Goal: Information Seeking & Learning: Learn about a topic

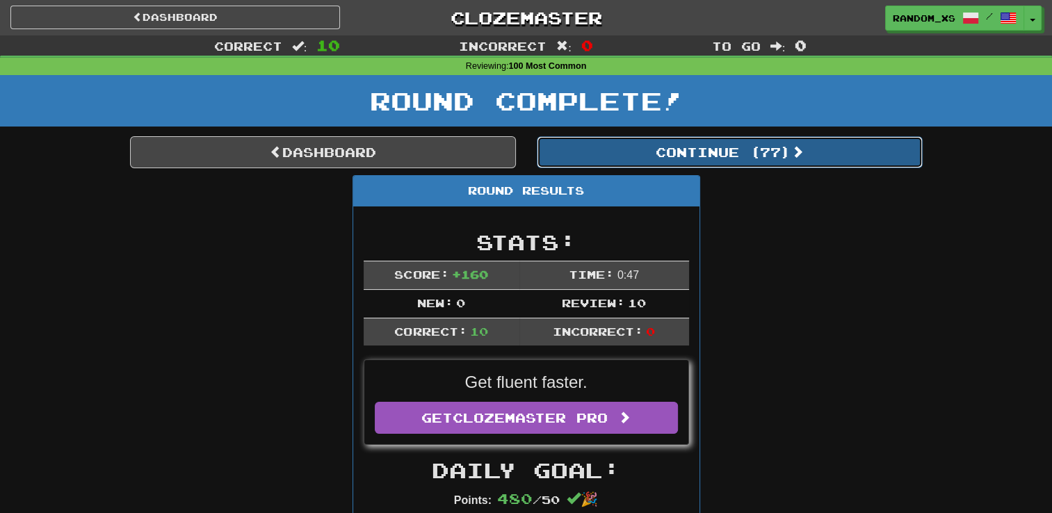
click at [739, 156] on button "Continue ( 77 )" at bounding box center [730, 152] width 386 height 32
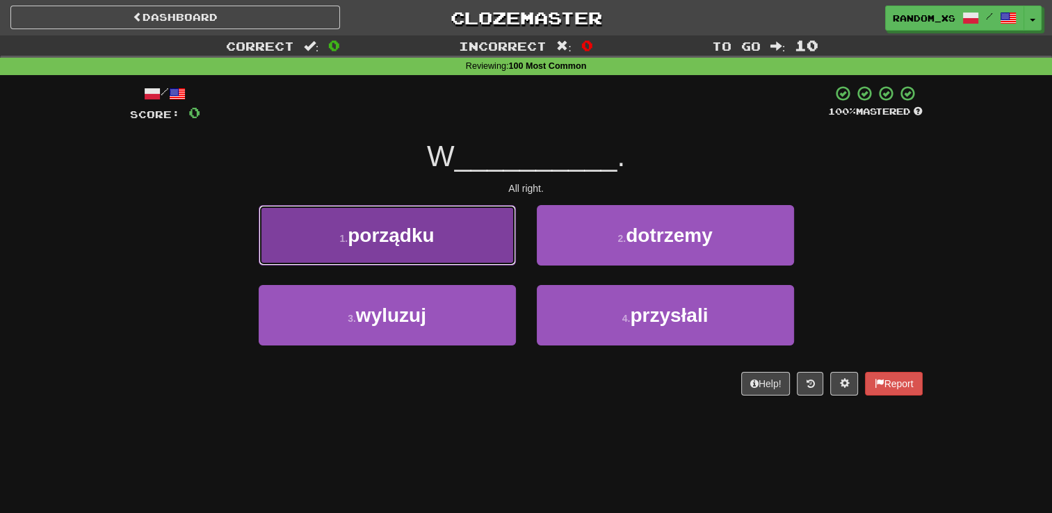
click at [448, 241] on button "1 . porządku" at bounding box center [387, 235] width 257 height 60
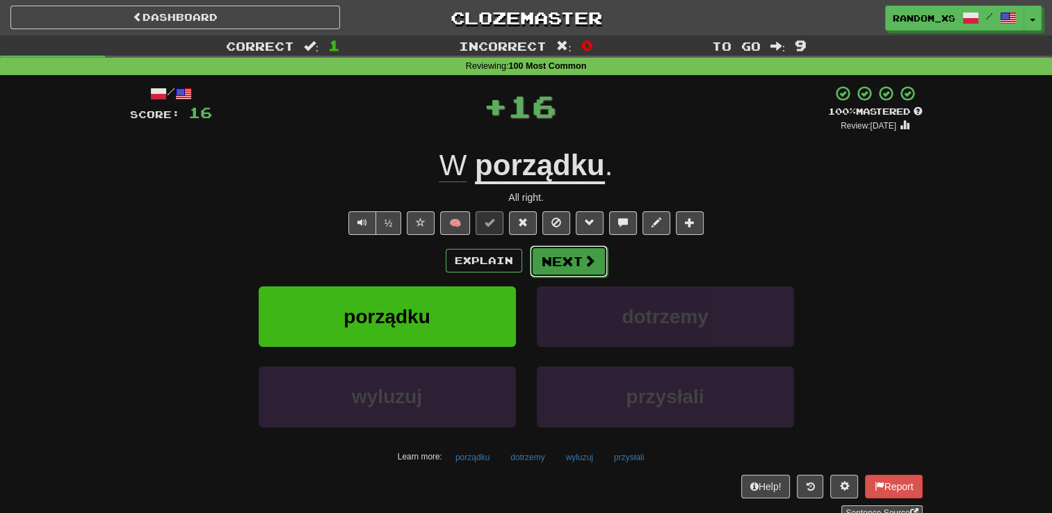
click at [576, 259] on button "Next" at bounding box center [569, 261] width 78 height 32
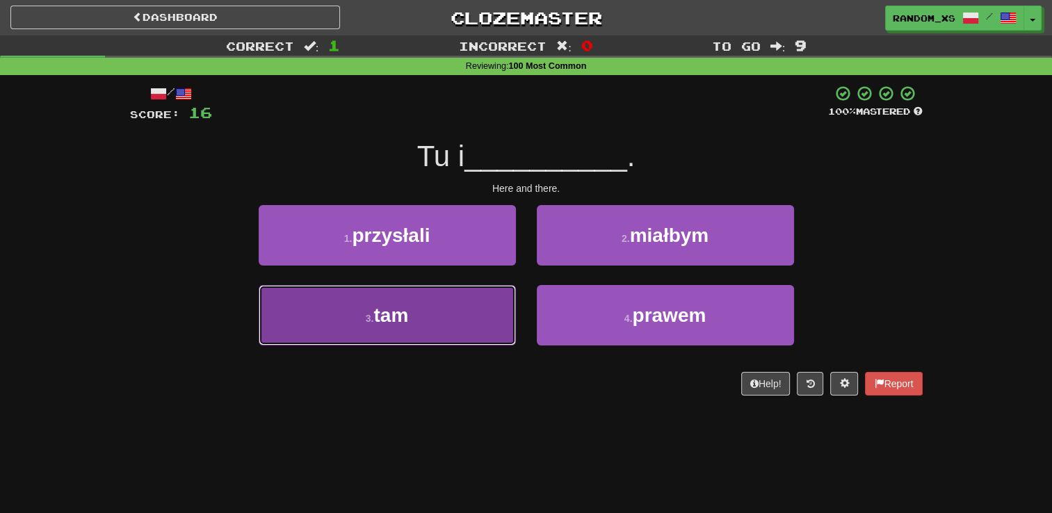
click at [478, 325] on button "3 . tam" at bounding box center [387, 315] width 257 height 60
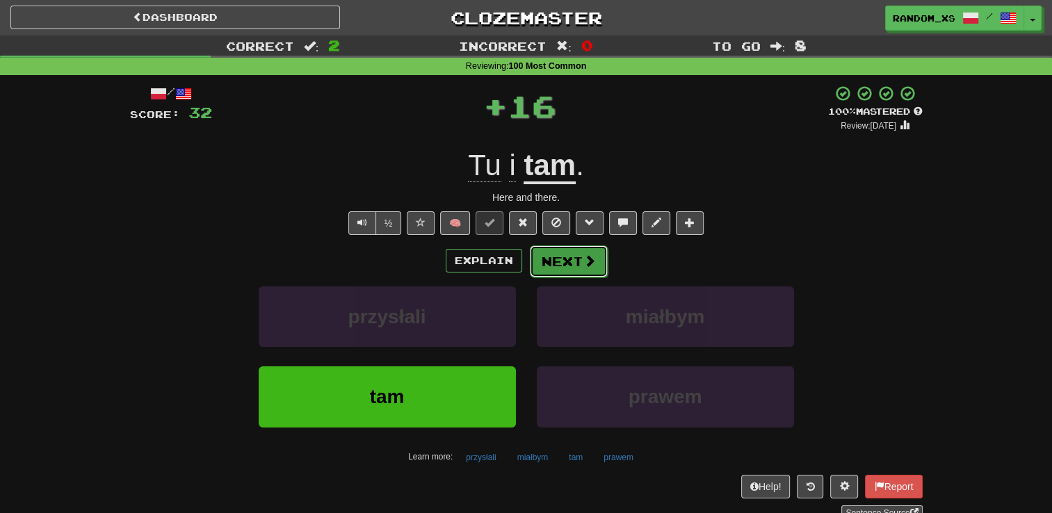
click at [565, 261] on button "Next" at bounding box center [569, 261] width 78 height 32
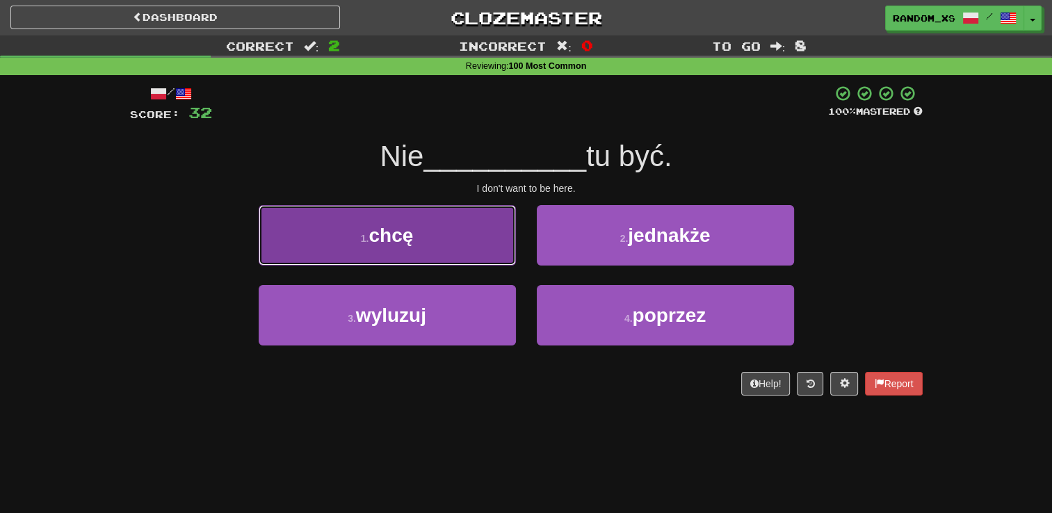
click at [455, 235] on button "1 . chcę" at bounding box center [387, 235] width 257 height 60
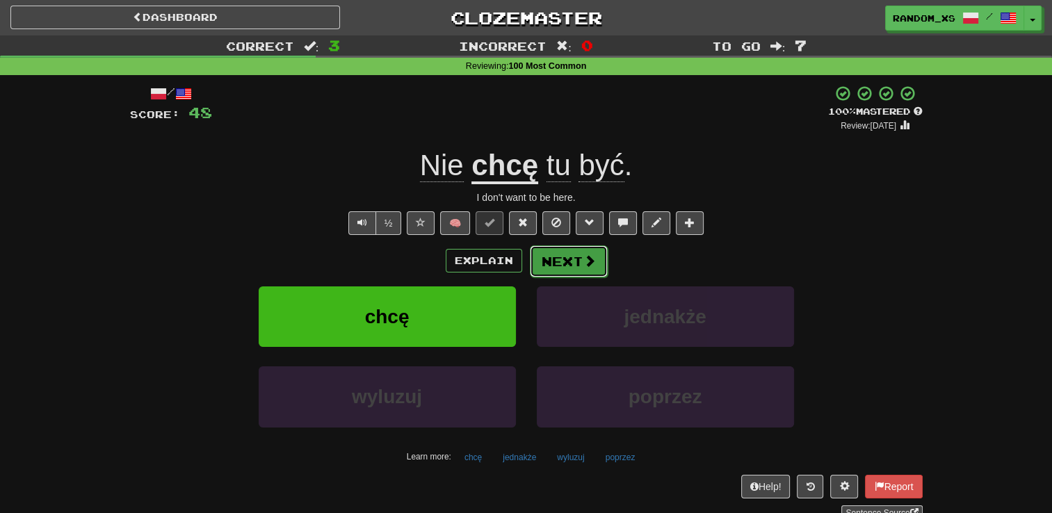
click at [576, 265] on button "Next" at bounding box center [569, 261] width 78 height 32
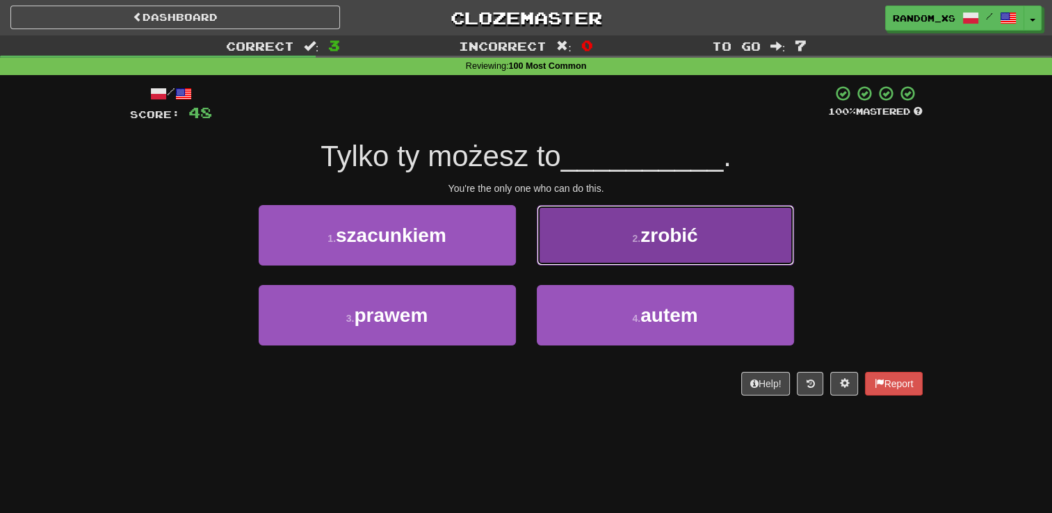
click at [581, 242] on button "2 . zrobić" at bounding box center [665, 235] width 257 height 60
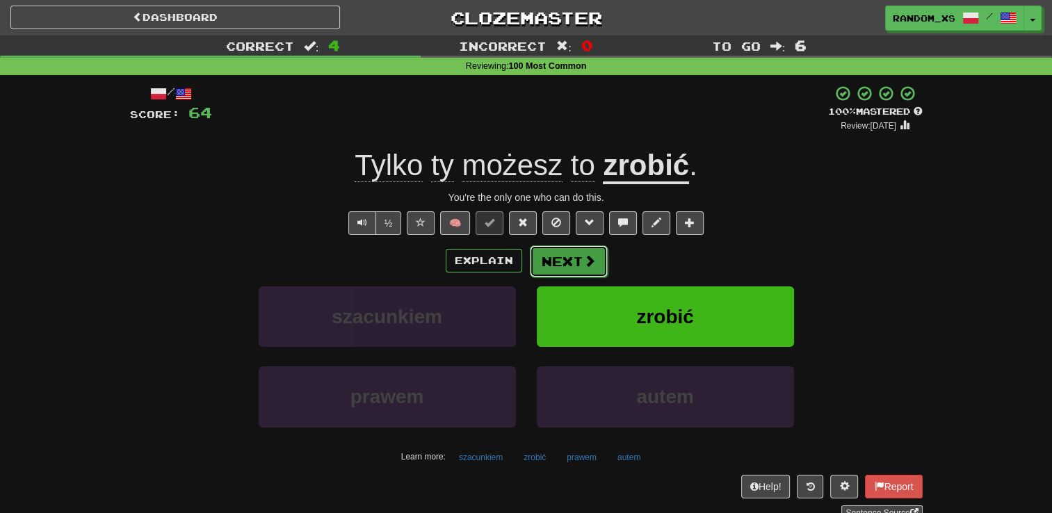
click at [573, 260] on button "Next" at bounding box center [569, 261] width 78 height 32
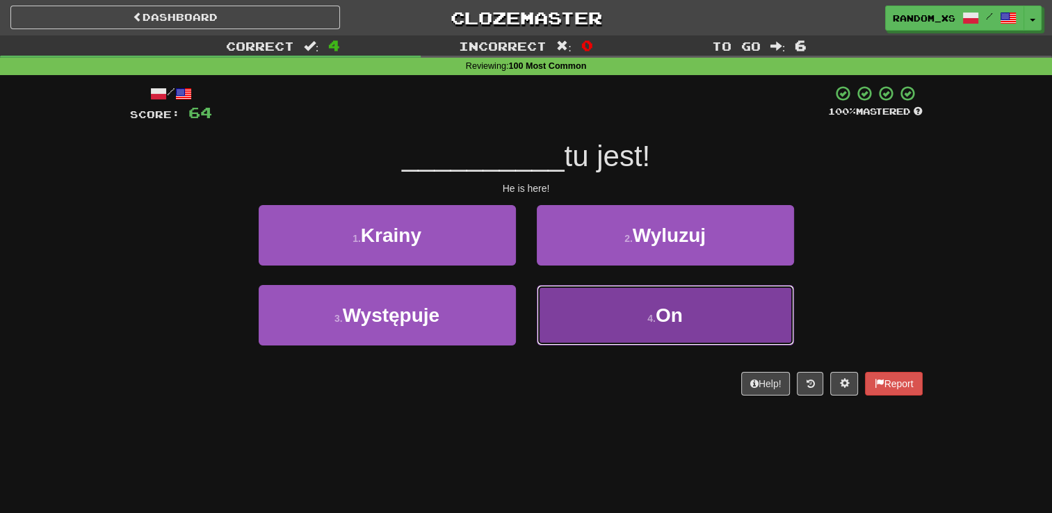
click at [598, 323] on button "4 . On" at bounding box center [665, 315] width 257 height 60
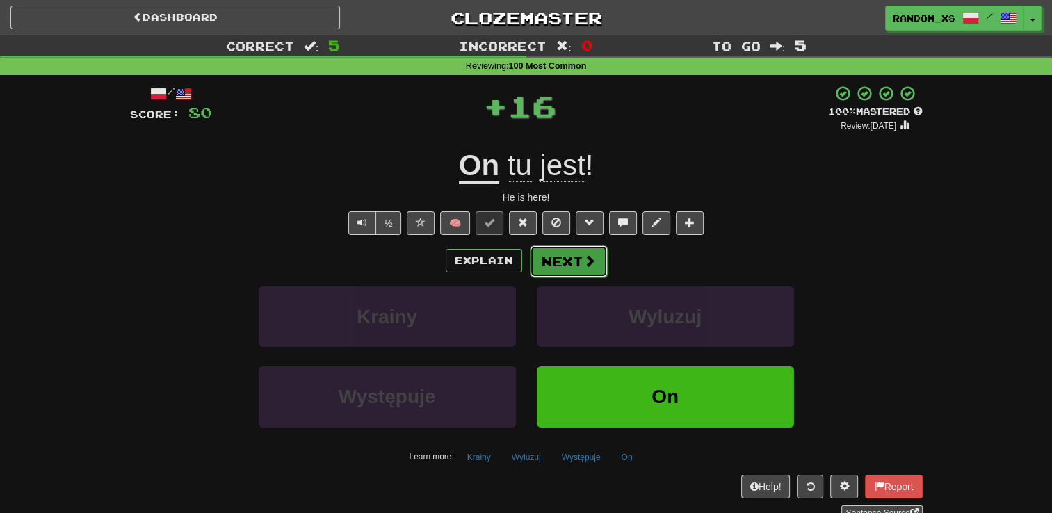
click at [548, 257] on button "Next" at bounding box center [569, 261] width 78 height 32
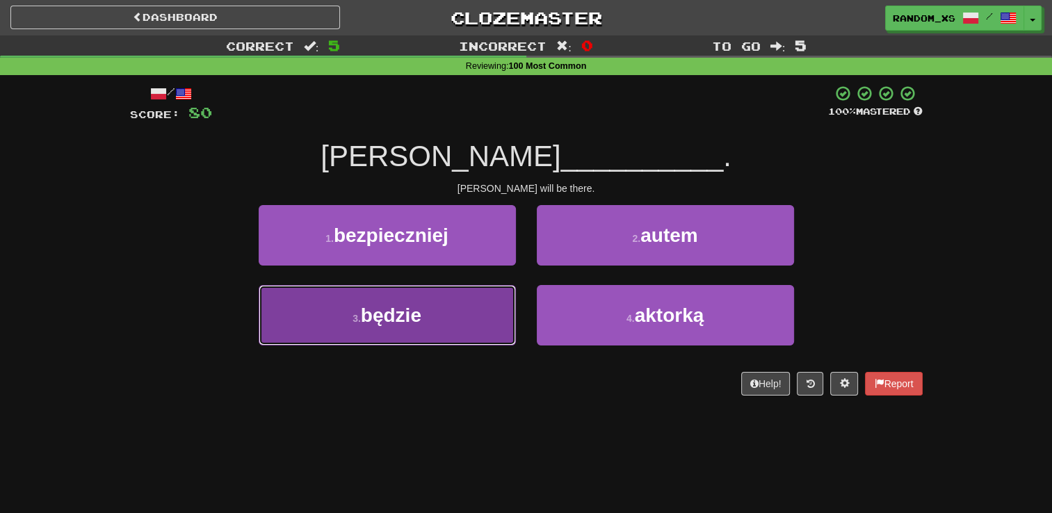
click at [480, 332] on button "3 . będzie" at bounding box center [387, 315] width 257 height 60
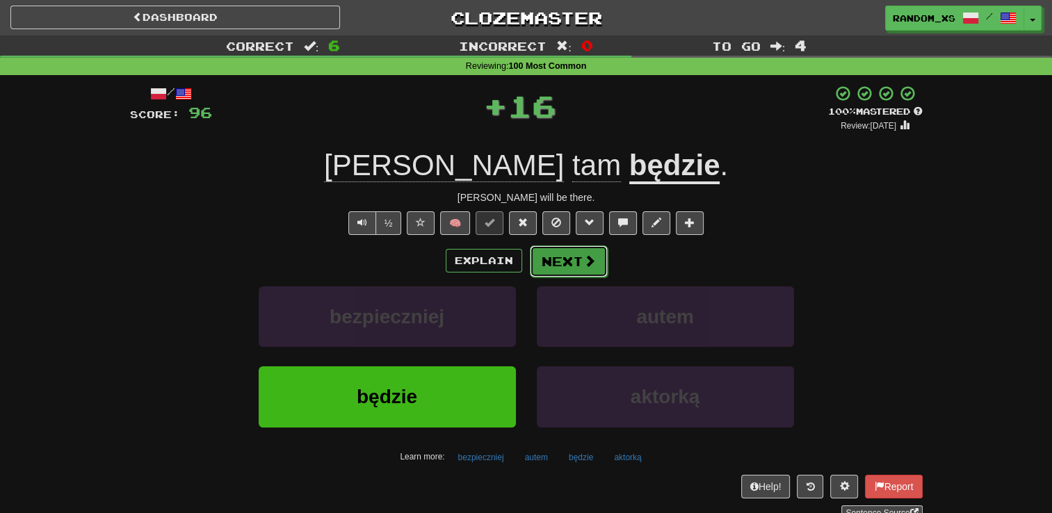
click at [562, 261] on button "Next" at bounding box center [569, 261] width 78 height 32
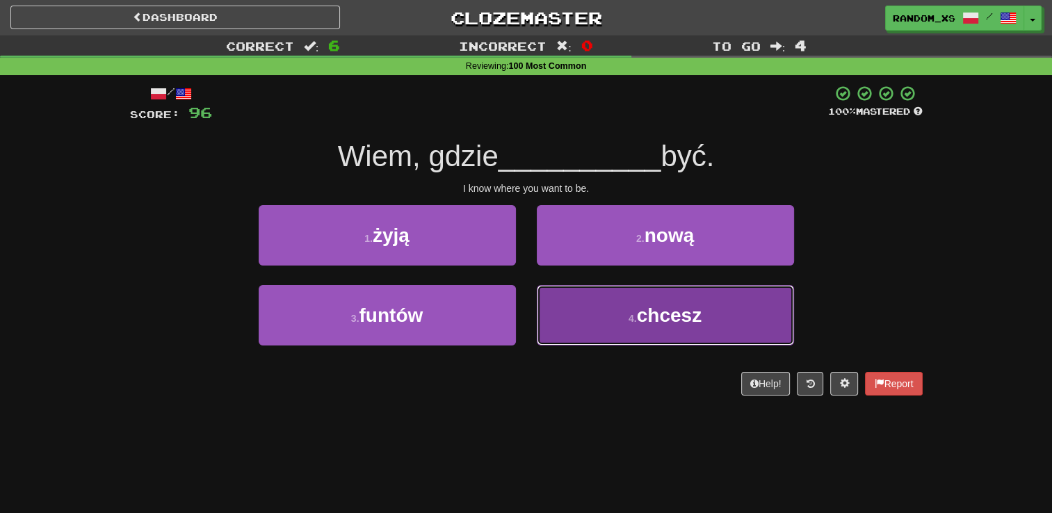
click at [576, 323] on button "4 . chcesz" at bounding box center [665, 315] width 257 height 60
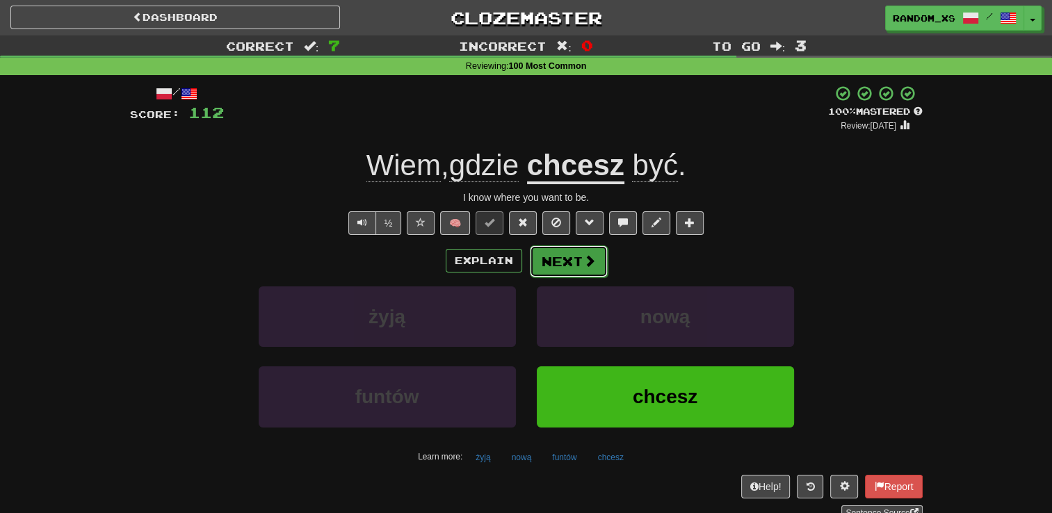
click at [547, 270] on button "Next" at bounding box center [569, 261] width 78 height 32
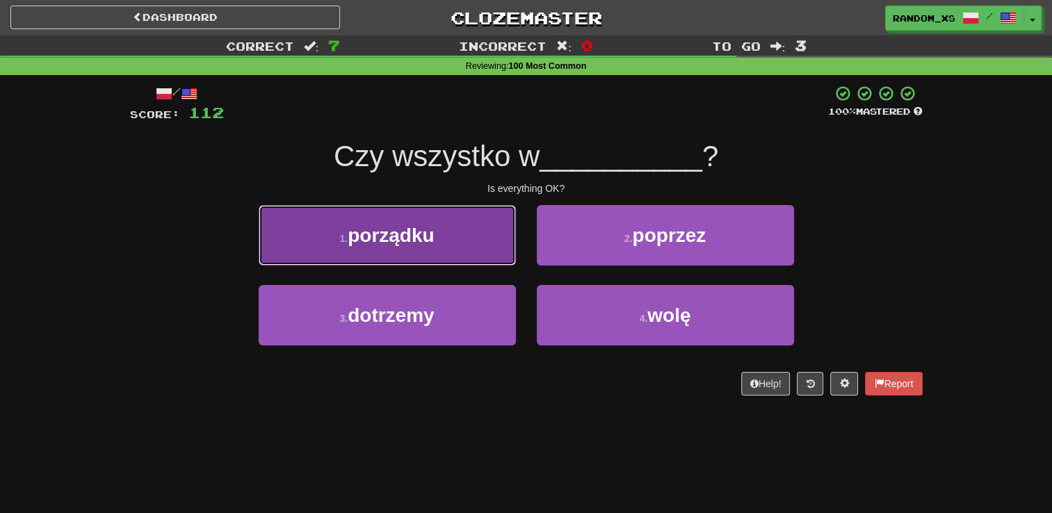
click at [477, 243] on button "1 . porządku" at bounding box center [387, 235] width 257 height 60
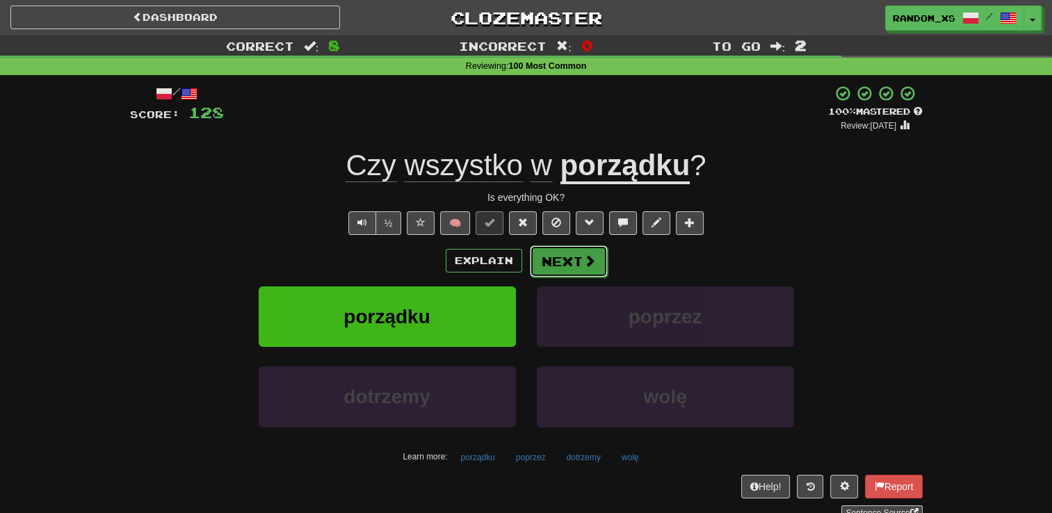
click at [571, 263] on button "Next" at bounding box center [569, 261] width 78 height 32
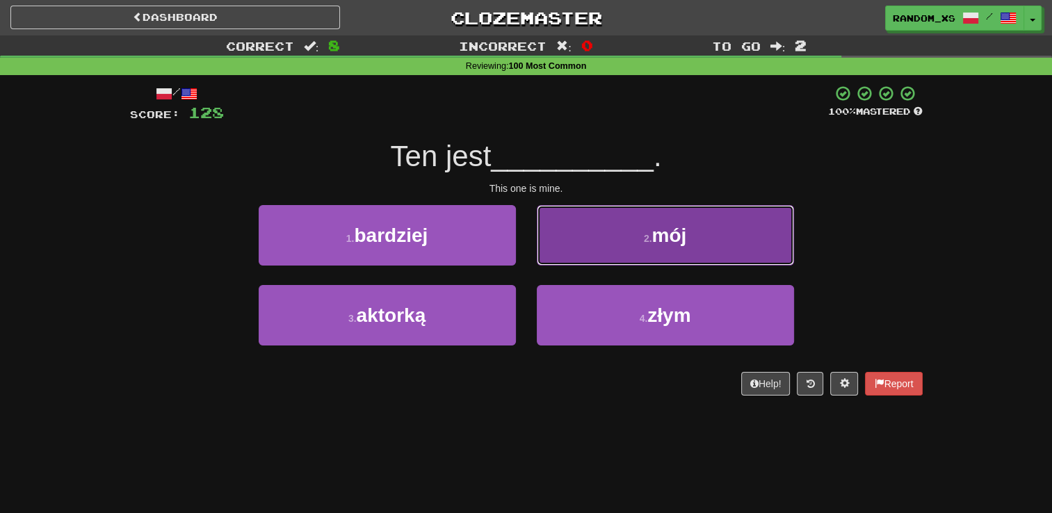
click at [570, 249] on button "2 . mój" at bounding box center [665, 235] width 257 height 60
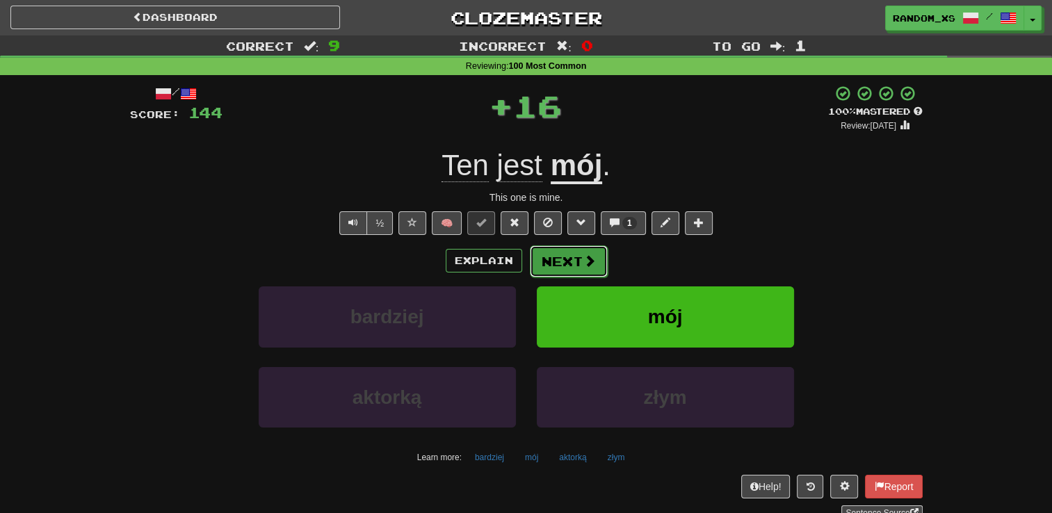
click at [542, 268] on button "Next" at bounding box center [569, 261] width 78 height 32
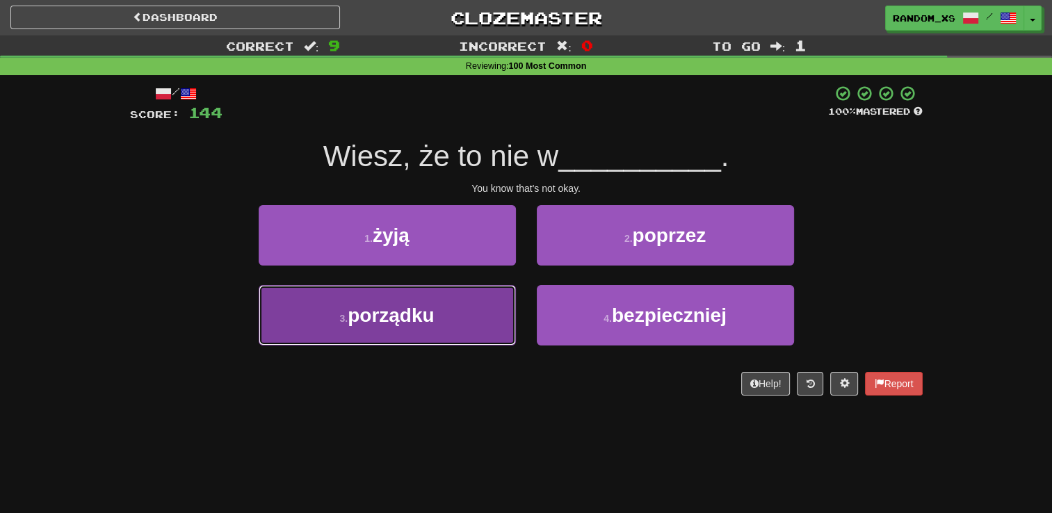
click at [489, 324] on button "3 . porządku" at bounding box center [387, 315] width 257 height 60
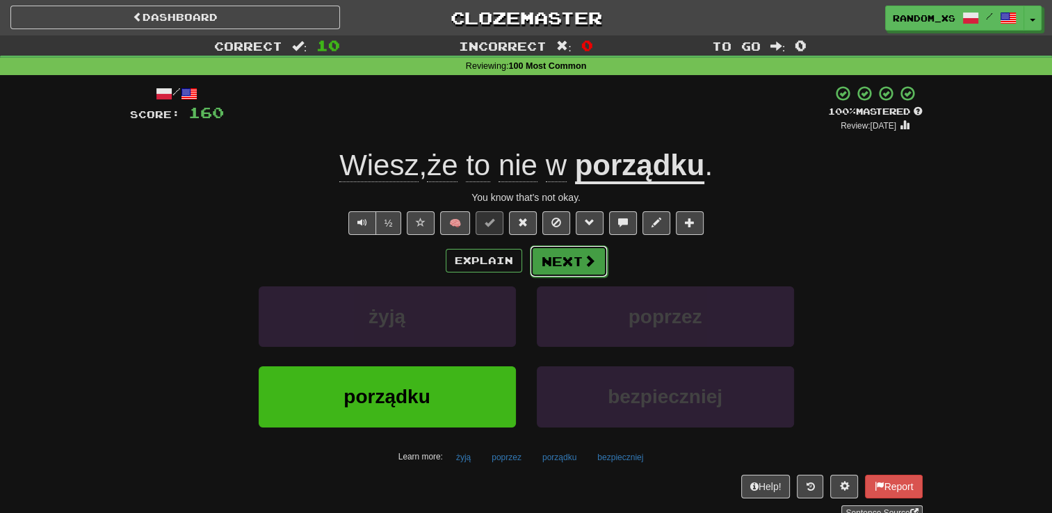
click at [557, 266] on button "Next" at bounding box center [569, 261] width 78 height 32
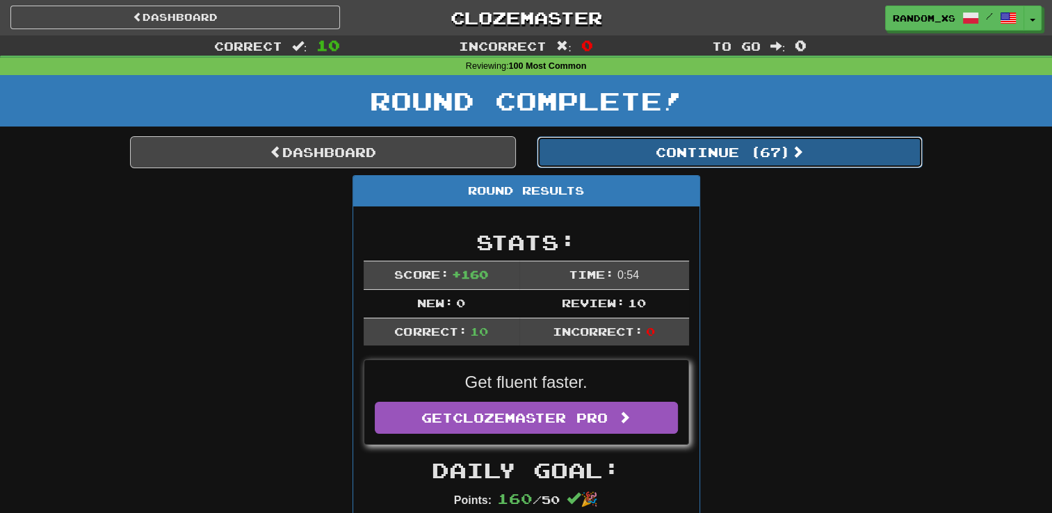
click at [650, 159] on button "Continue ( 67 )" at bounding box center [730, 152] width 386 height 32
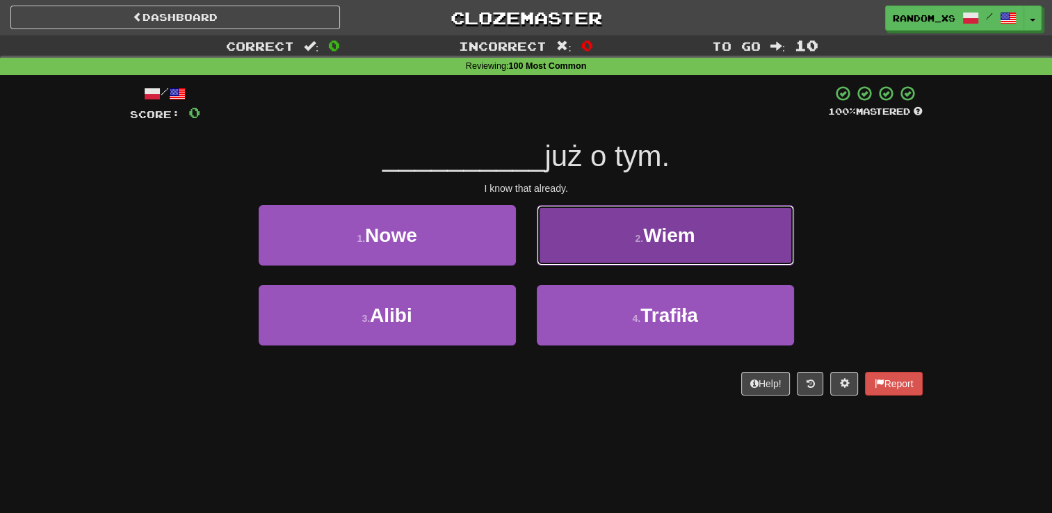
click at [565, 247] on button "2 . Wiem" at bounding box center [665, 235] width 257 height 60
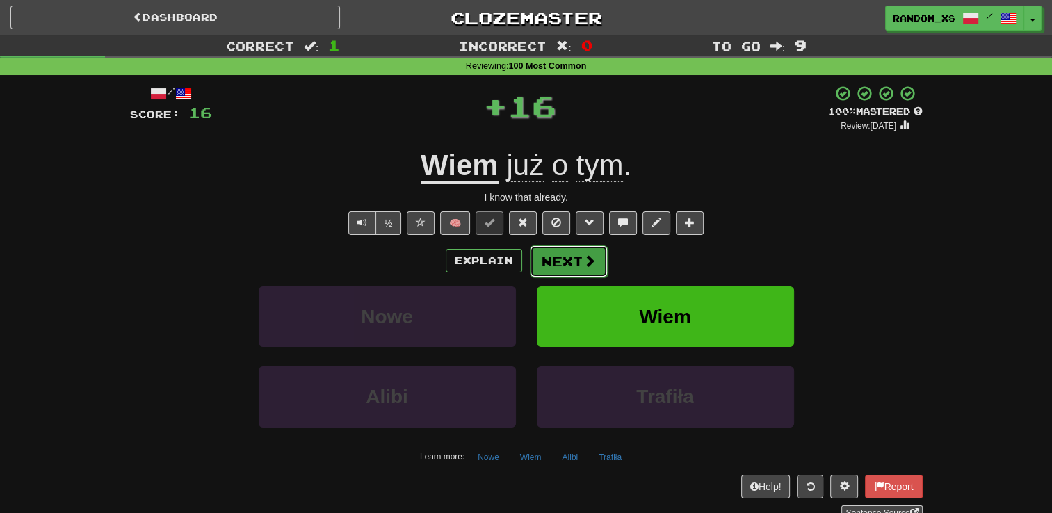
click at [554, 263] on button "Next" at bounding box center [569, 261] width 78 height 32
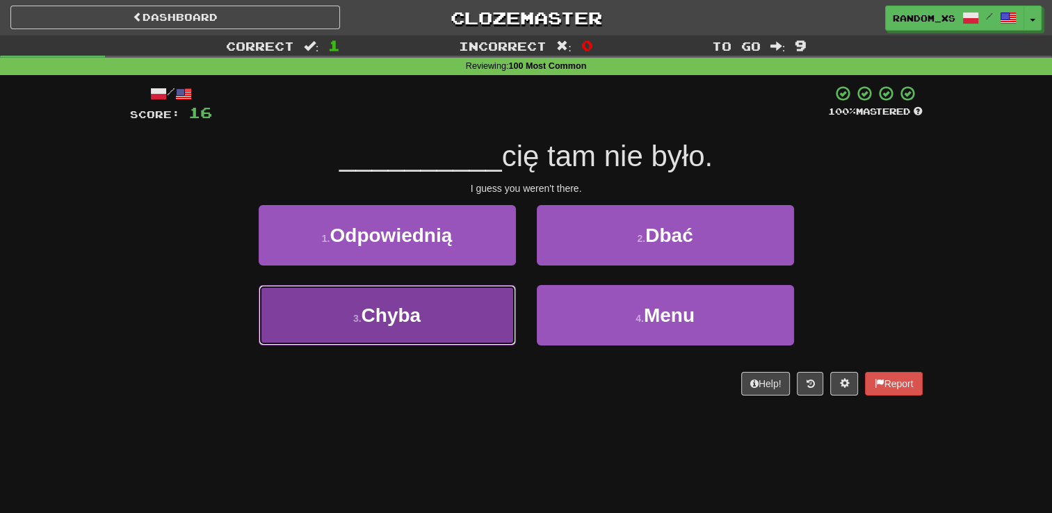
click at [501, 318] on button "3 . Chyba" at bounding box center [387, 315] width 257 height 60
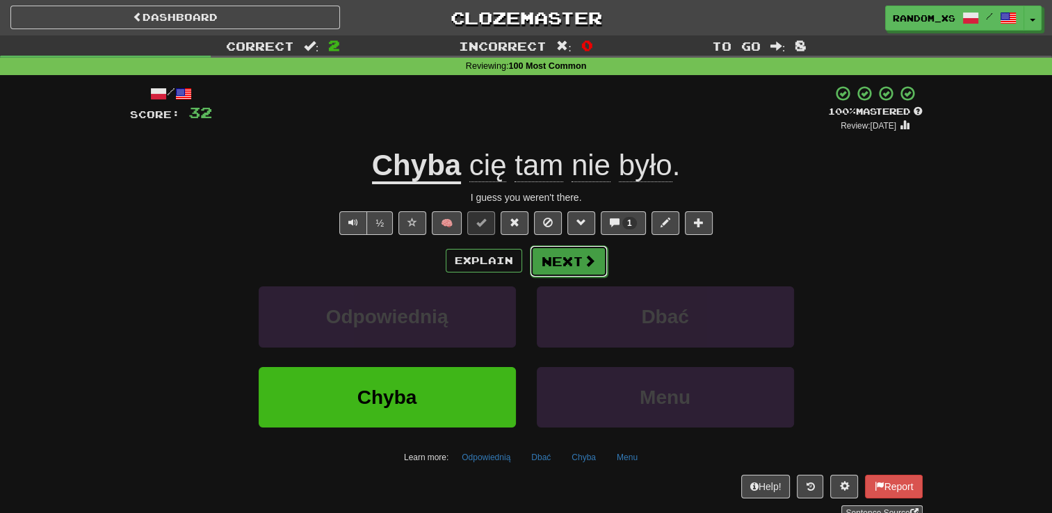
click at [570, 256] on button "Next" at bounding box center [569, 261] width 78 height 32
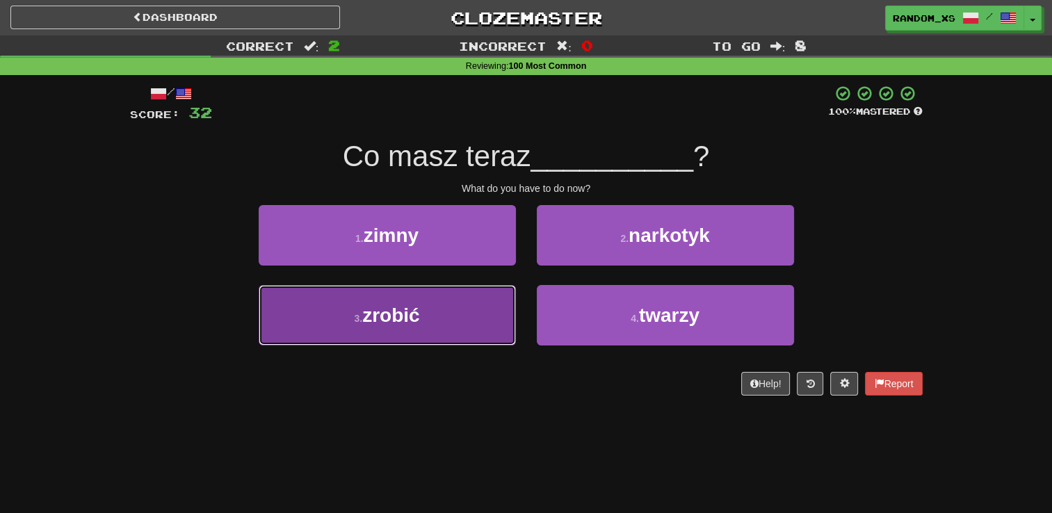
click at [482, 322] on button "3 . zrobić" at bounding box center [387, 315] width 257 height 60
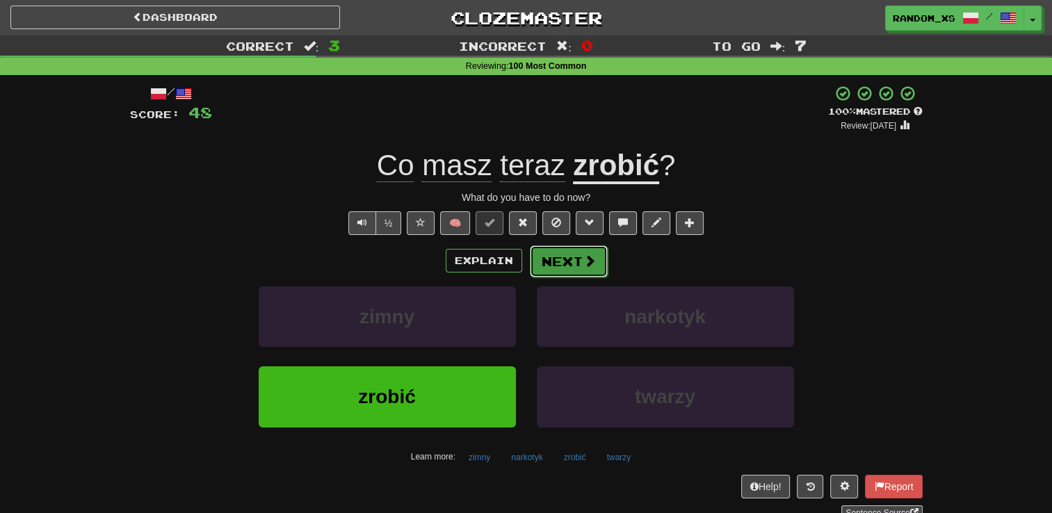
click at [550, 257] on button "Next" at bounding box center [569, 261] width 78 height 32
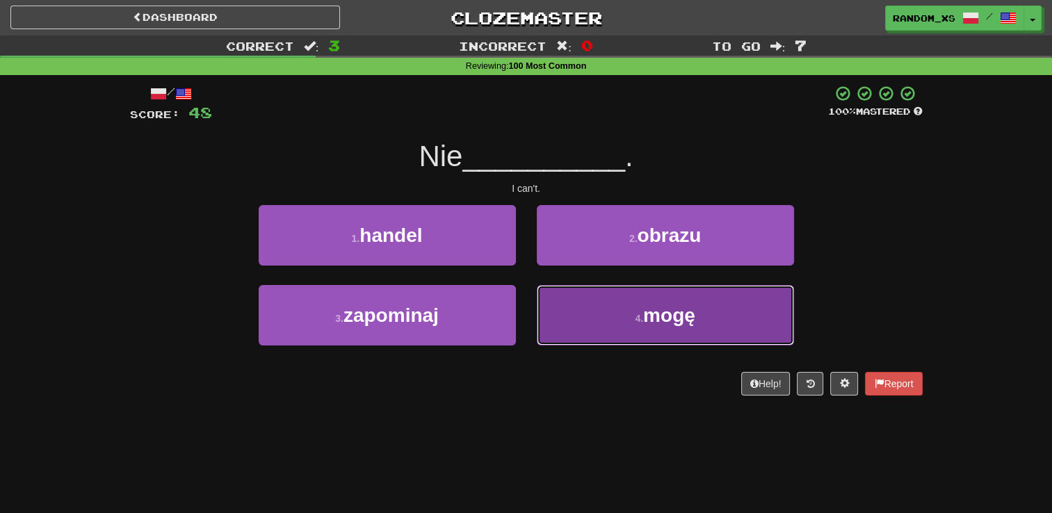
click at [566, 328] on button "4 . mogę" at bounding box center [665, 315] width 257 height 60
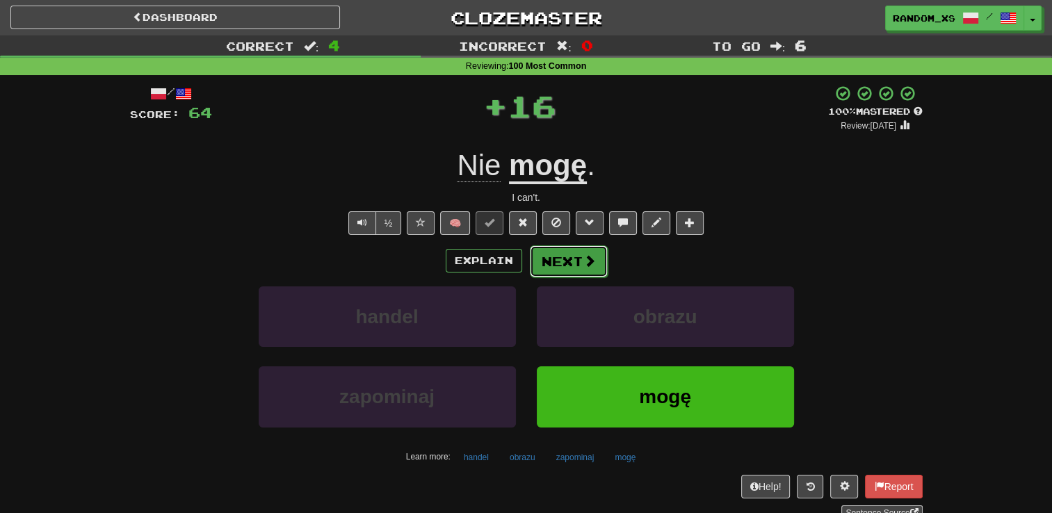
click at [551, 261] on button "Next" at bounding box center [569, 261] width 78 height 32
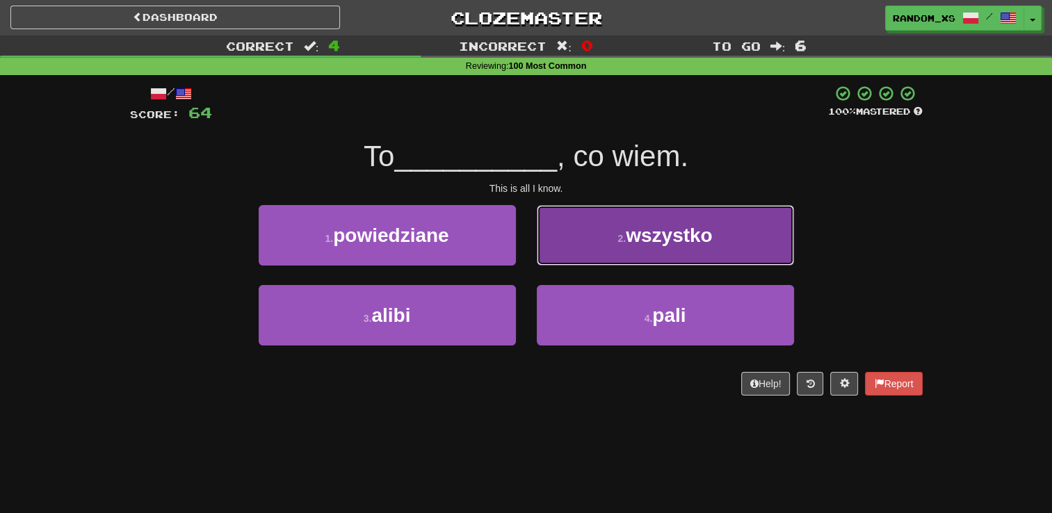
click at [571, 241] on button "2 . wszystko" at bounding box center [665, 235] width 257 height 60
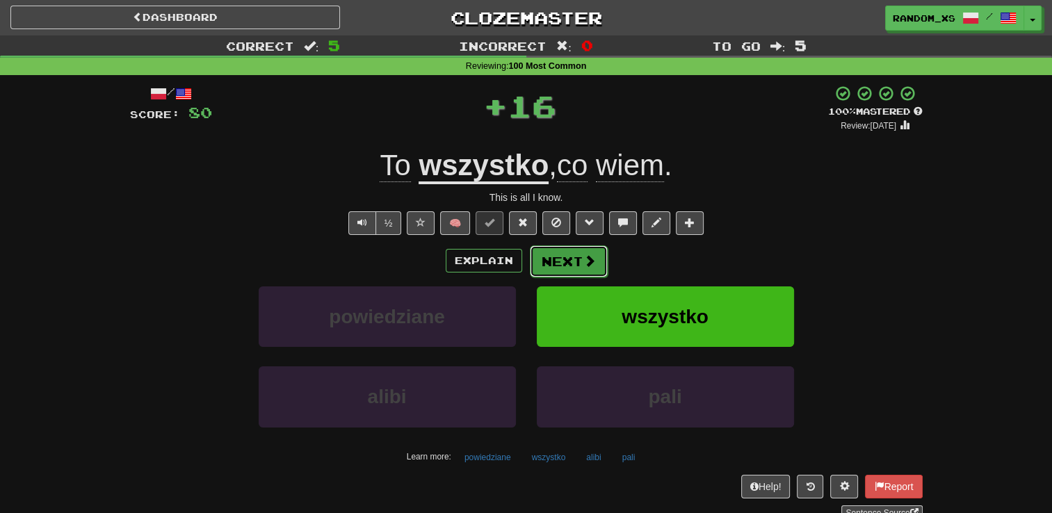
click at [552, 261] on button "Next" at bounding box center [569, 261] width 78 height 32
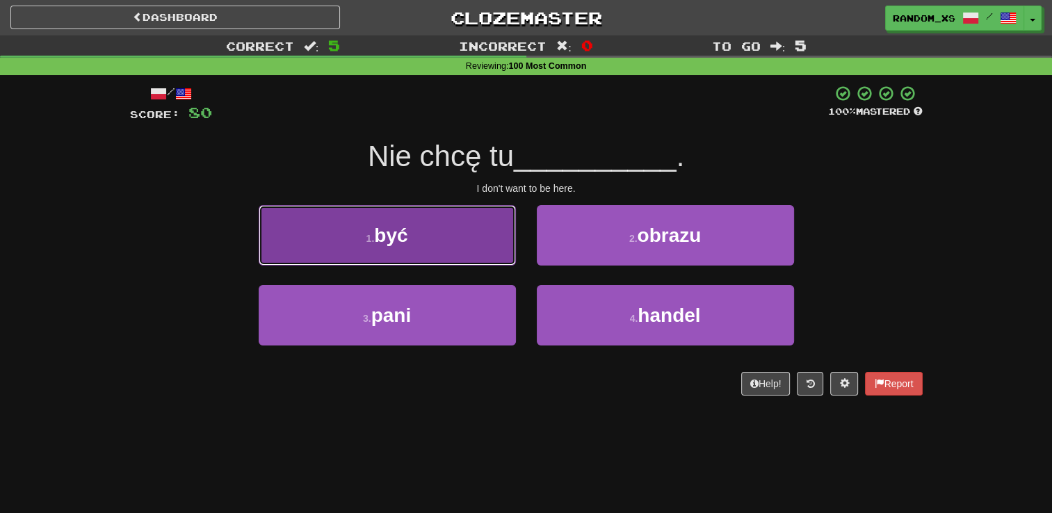
click at [484, 253] on button "1 . być" at bounding box center [387, 235] width 257 height 60
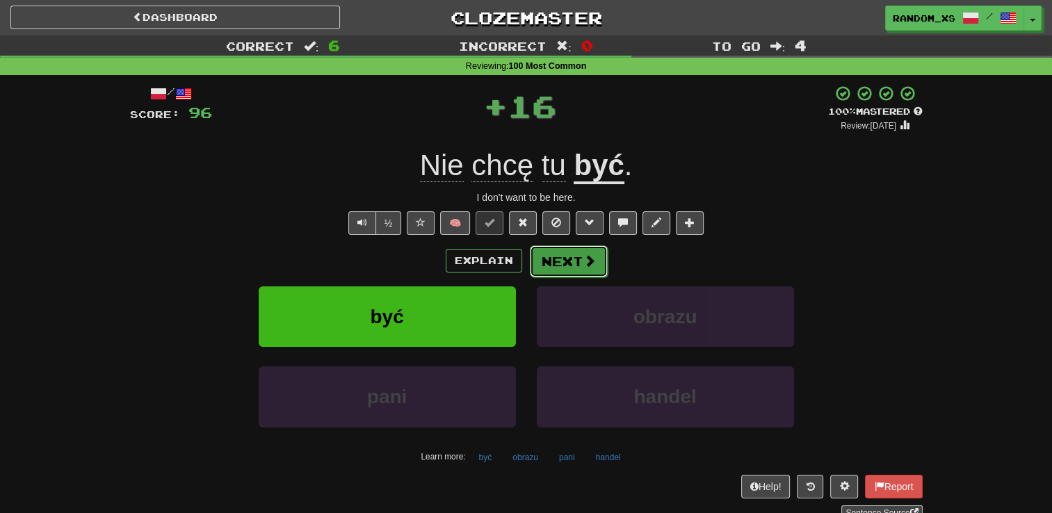
click at [573, 254] on button "Next" at bounding box center [569, 261] width 78 height 32
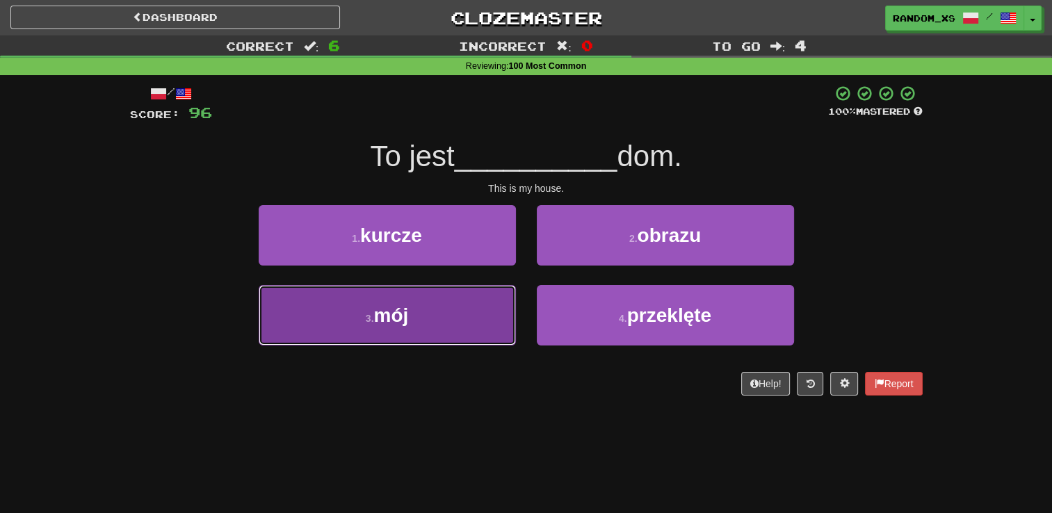
click at [470, 330] on button "3 . mój" at bounding box center [387, 315] width 257 height 60
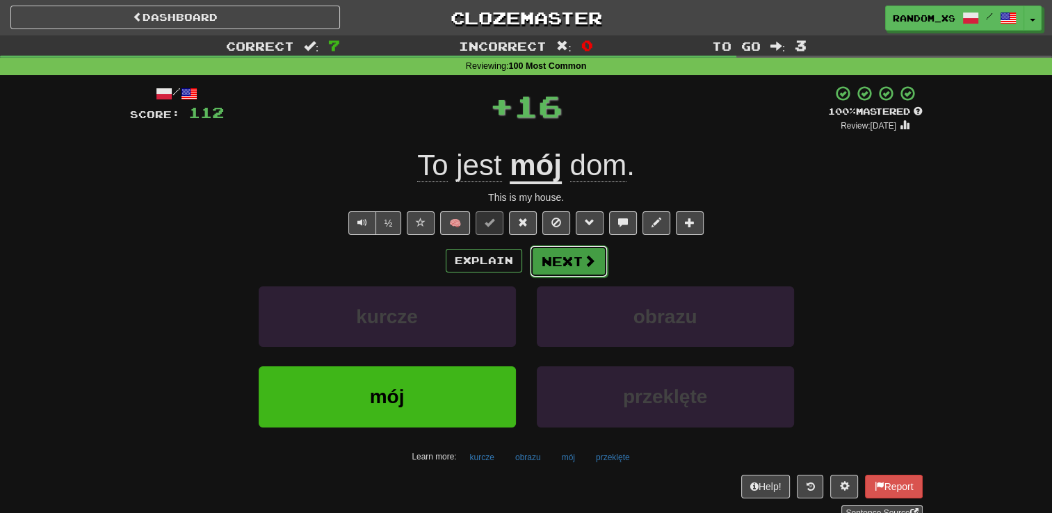
click at [551, 264] on button "Next" at bounding box center [569, 261] width 78 height 32
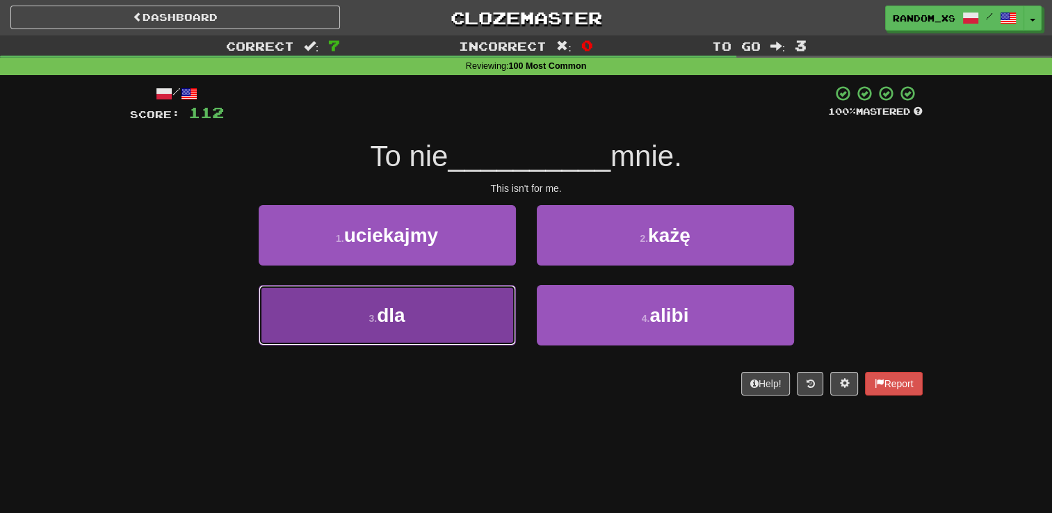
click at [485, 313] on button "3 . dla" at bounding box center [387, 315] width 257 height 60
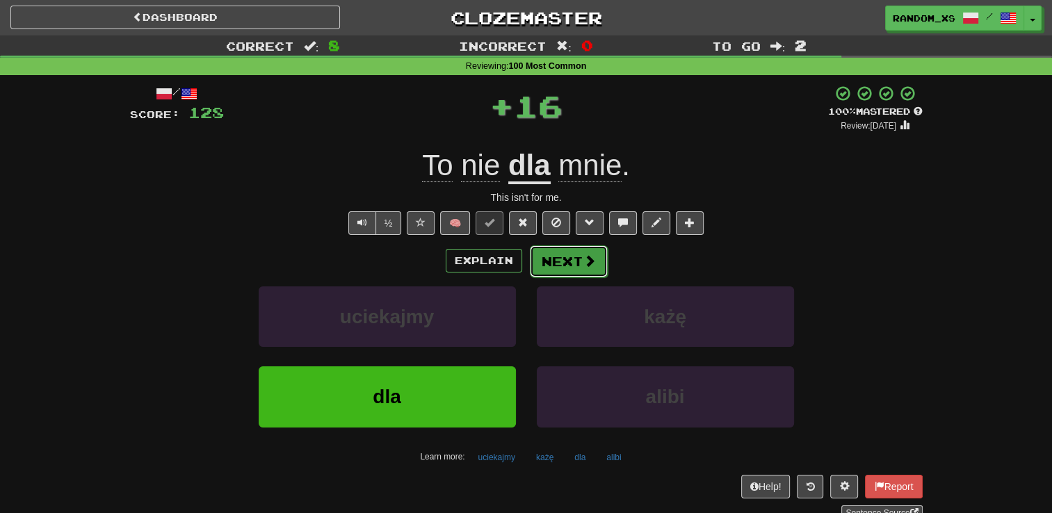
click at [563, 263] on button "Next" at bounding box center [569, 261] width 78 height 32
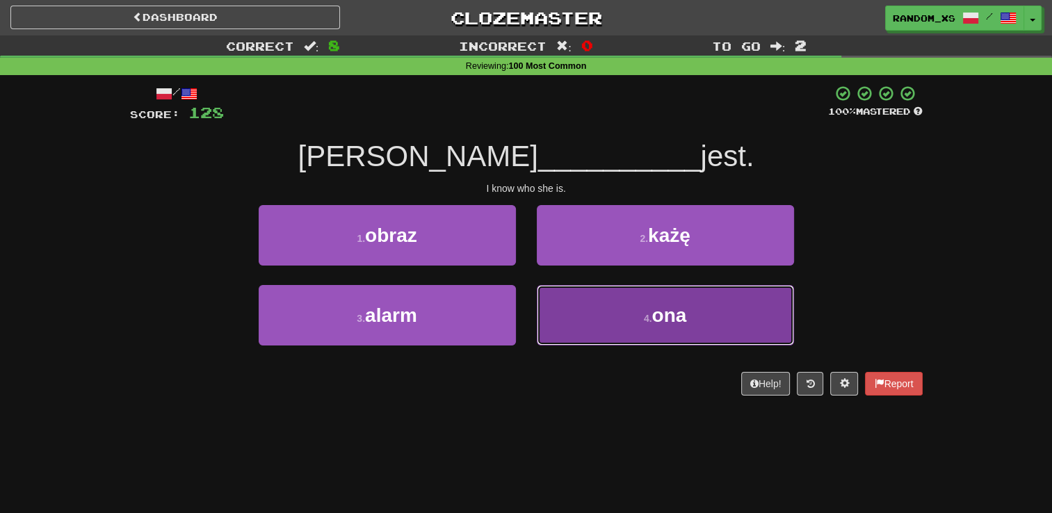
click at [552, 326] on button "4 . ona" at bounding box center [665, 315] width 257 height 60
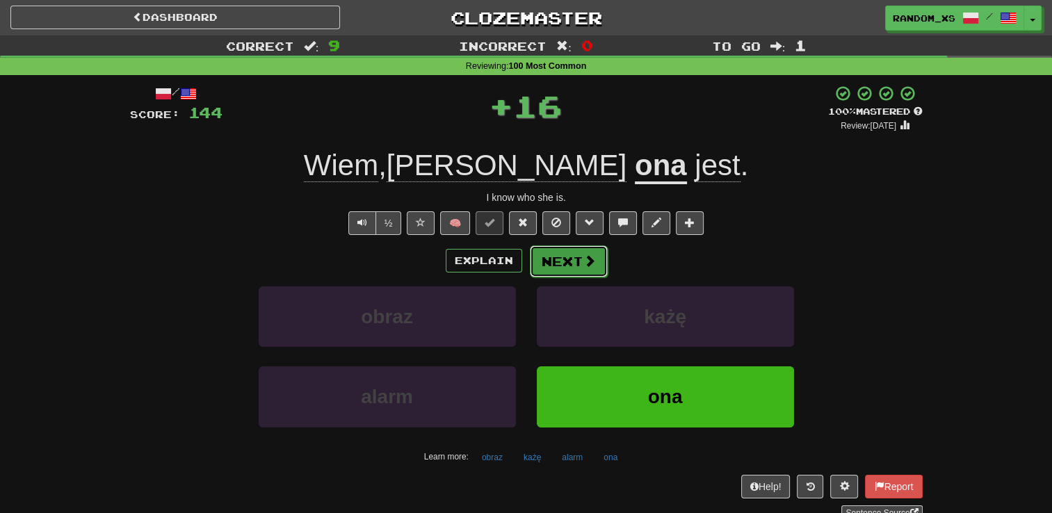
click at [557, 266] on button "Next" at bounding box center [569, 261] width 78 height 32
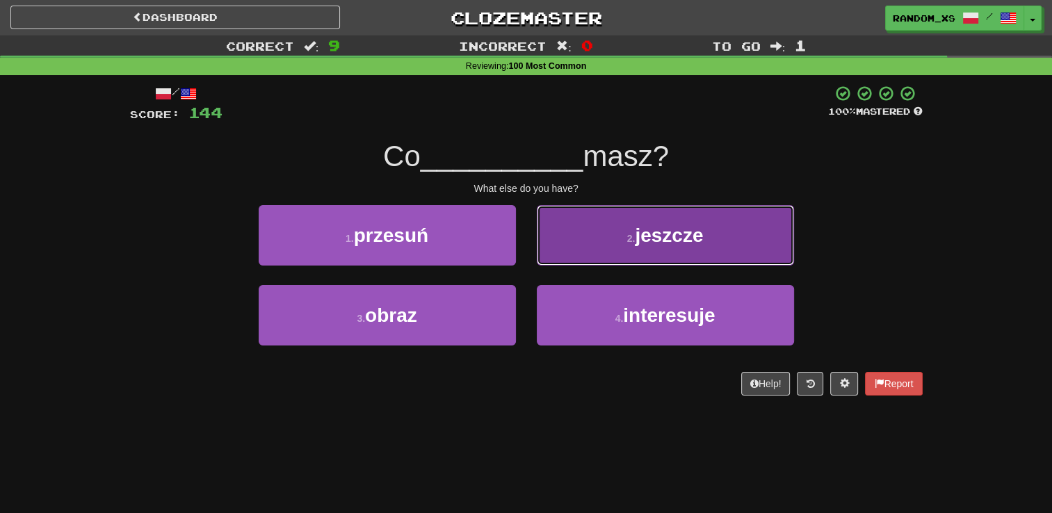
click at [575, 238] on button "2 . jeszcze" at bounding box center [665, 235] width 257 height 60
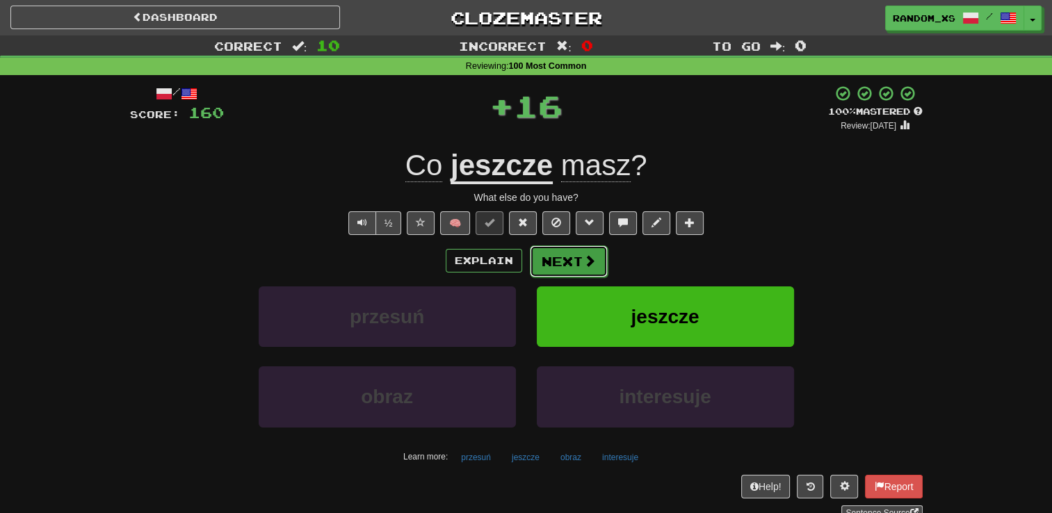
click at [566, 266] on button "Next" at bounding box center [569, 261] width 78 height 32
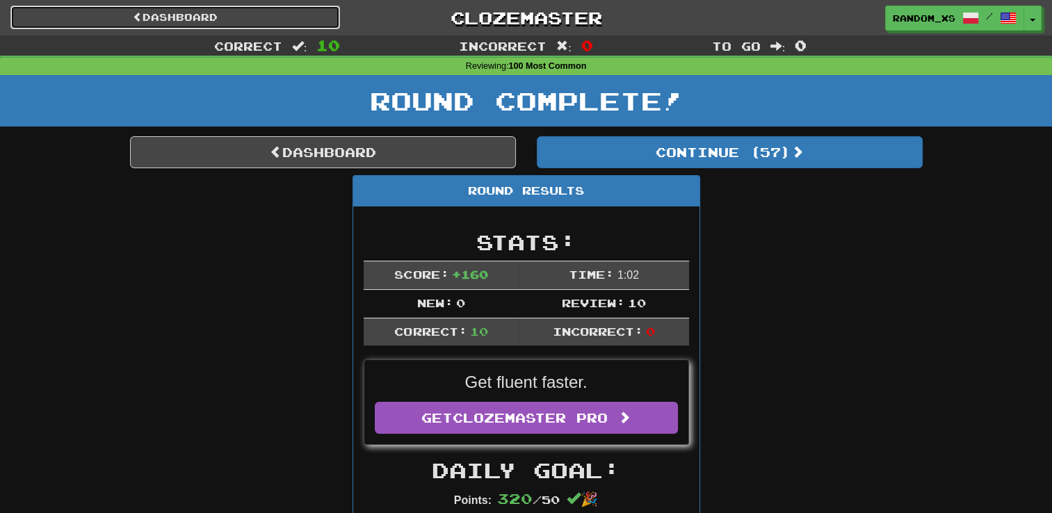
click at [133, 16] on span at bounding box center [138, 17] width 10 height 10
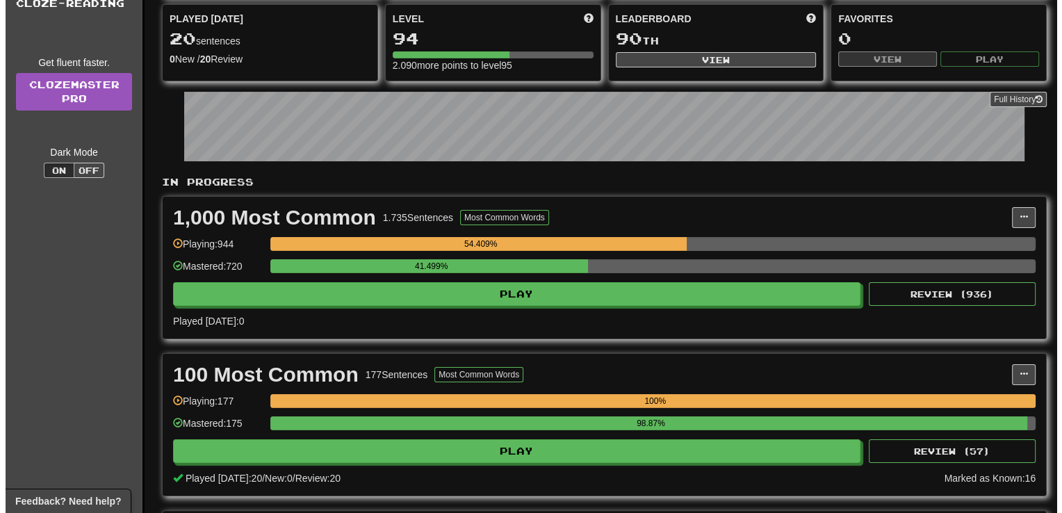
scroll to position [155, 0]
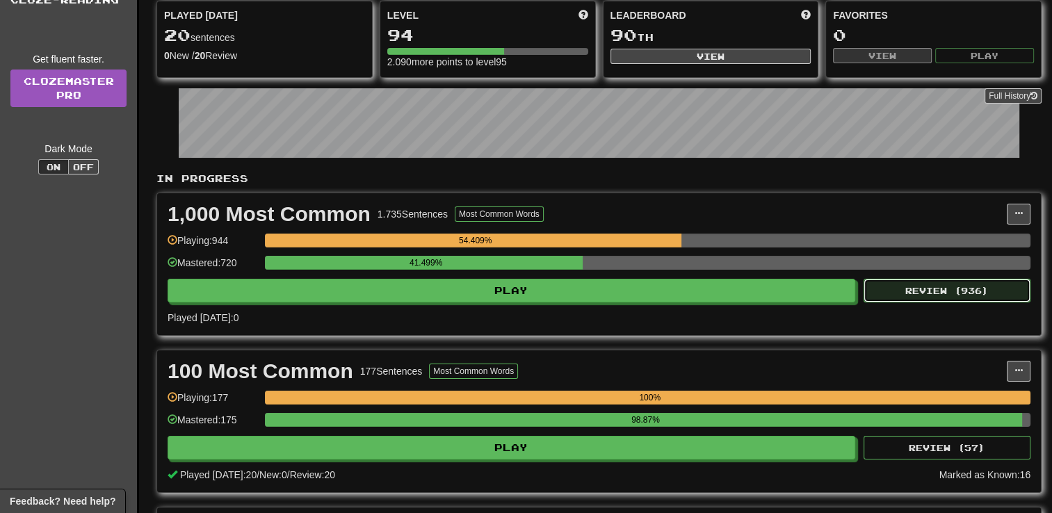
click at [918, 291] on button "Review ( 936 )" at bounding box center [946, 291] width 167 height 24
select select "**"
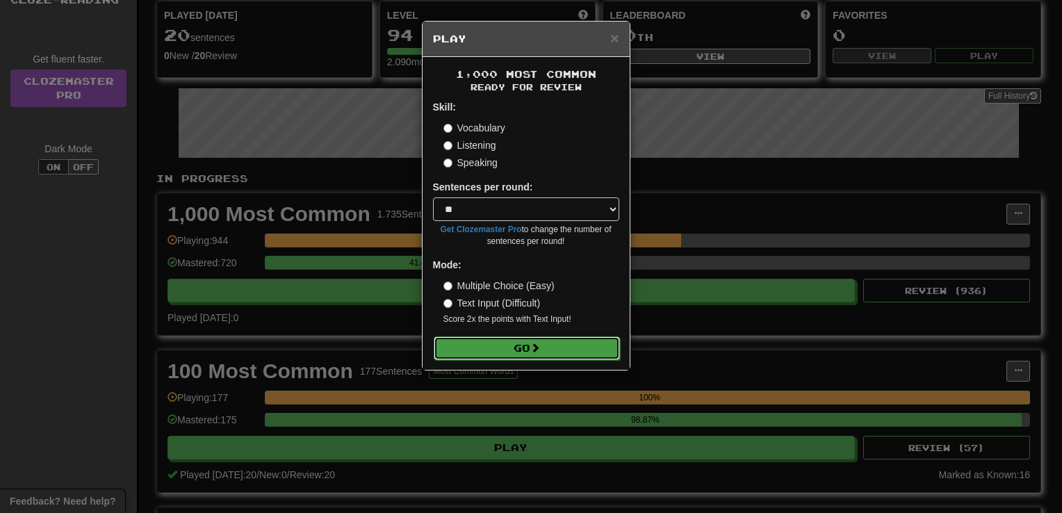
click at [557, 354] on button "Go" at bounding box center [527, 348] width 186 height 24
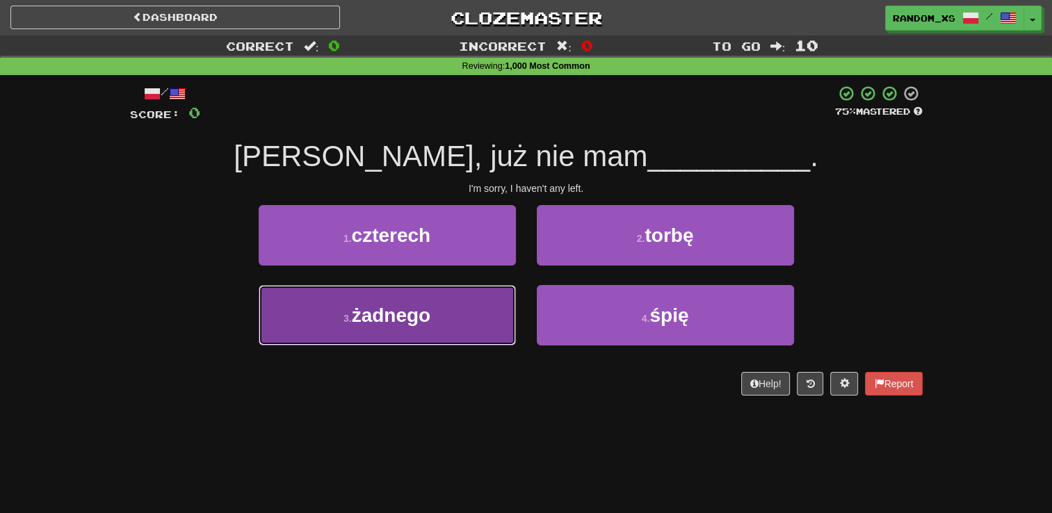
click at [478, 334] on button "3 . żadnego" at bounding box center [387, 315] width 257 height 60
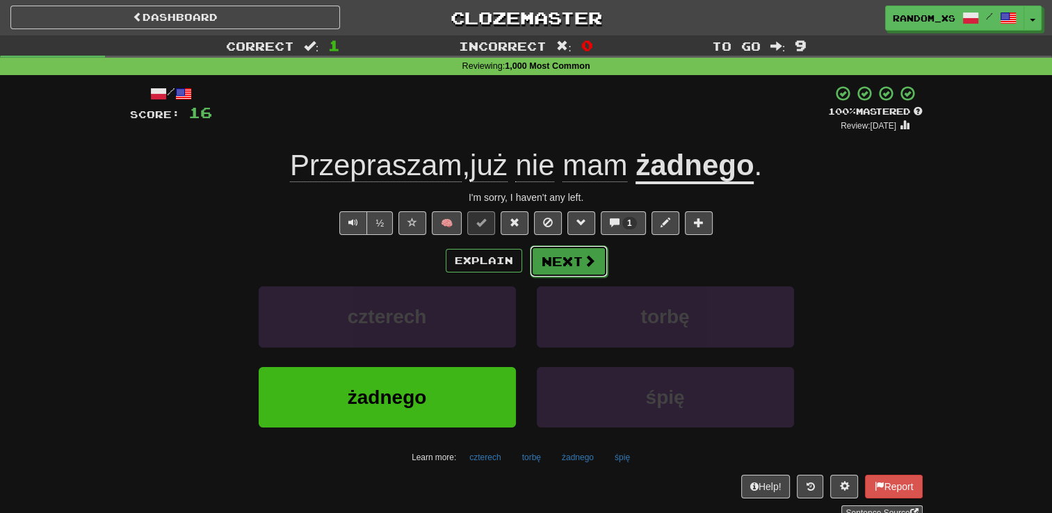
click at [559, 263] on button "Next" at bounding box center [569, 261] width 78 height 32
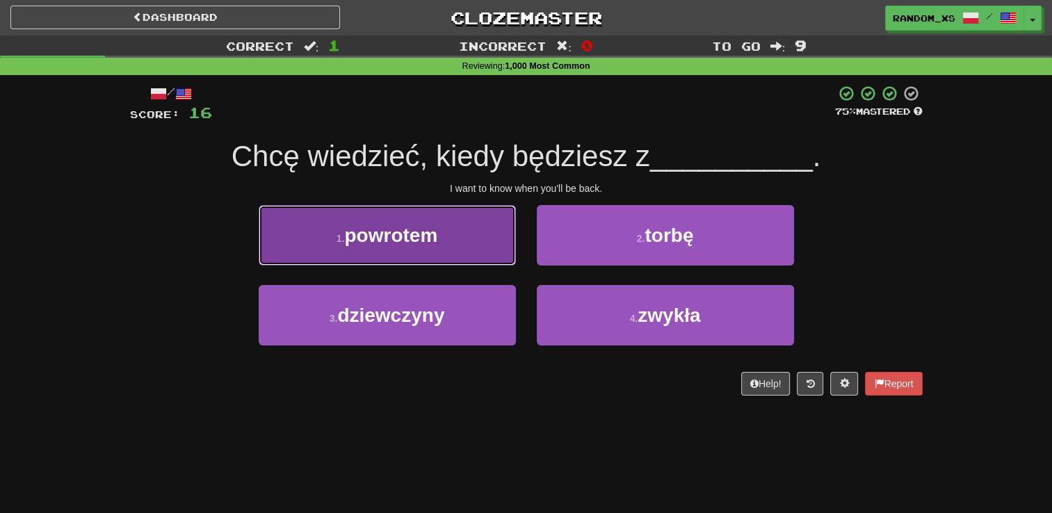
click at [485, 246] on button "1 . powrotem" at bounding box center [387, 235] width 257 height 60
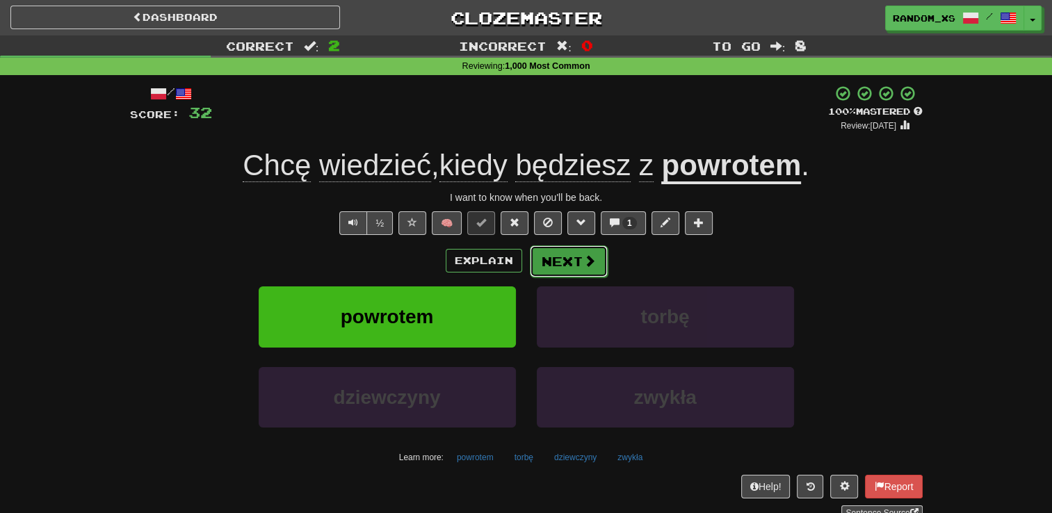
click at [573, 262] on button "Next" at bounding box center [569, 261] width 78 height 32
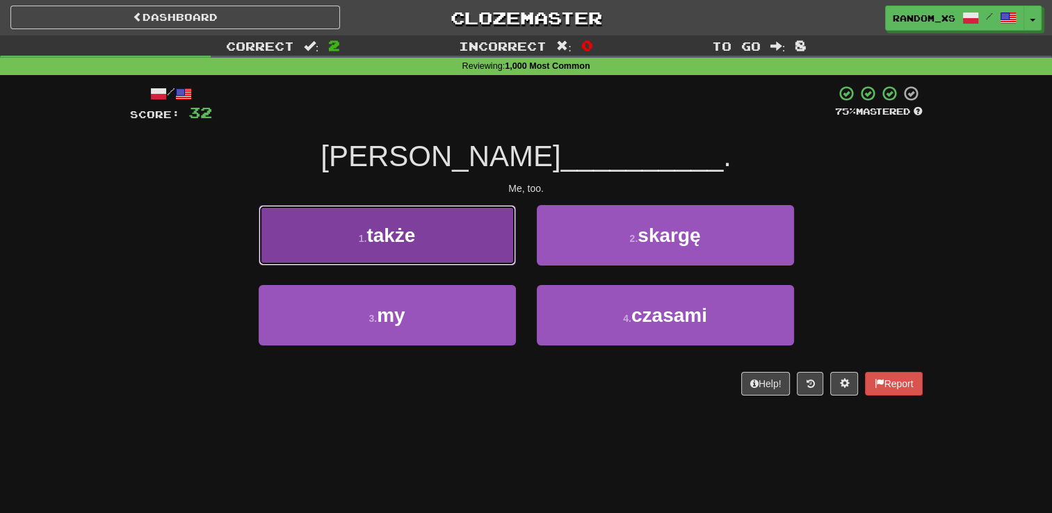
click at [453, 227] on button "1 . także" at bounding box center [387, 235] width 257 height 60
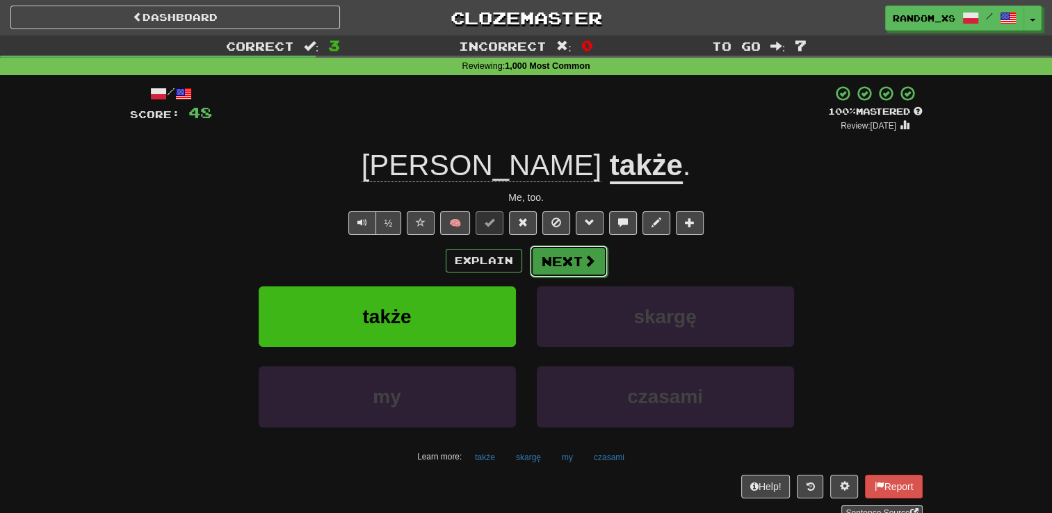
click at [565, 263] on button "Next" at bounding box center [569, 261] width 78 height 32
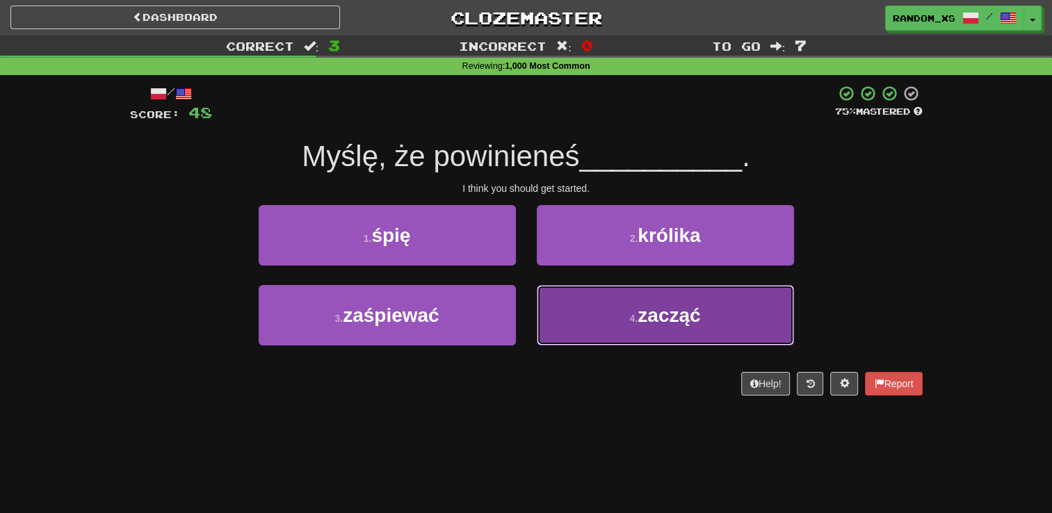
click at [570, 319] on button "4 . zacząć" at bounding box center [665, 315] width 257 height 60
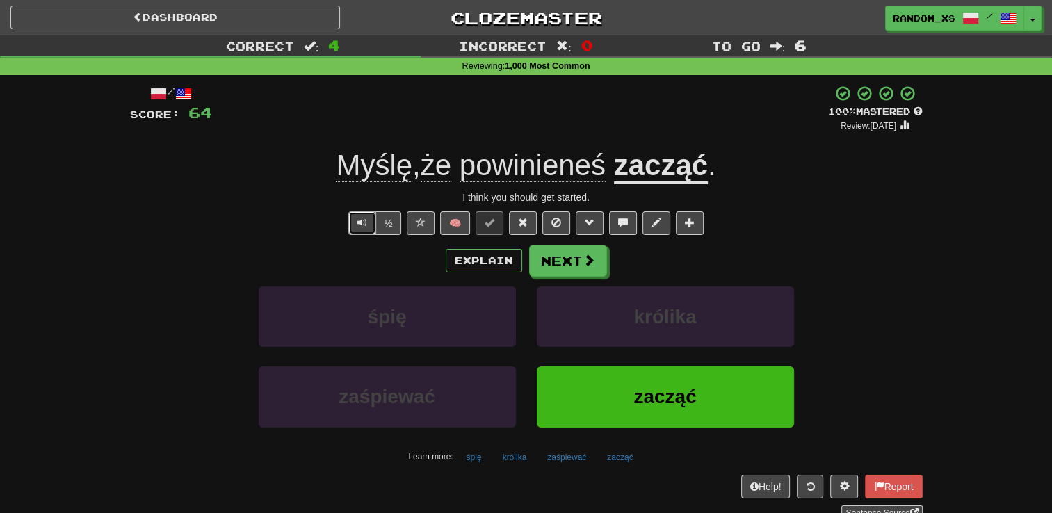
click at [356, 226] on button "Text-to-speech controls" at bounding box center [362, 223] width 28 height 24
click at [553, 261] on button "Next" at bounding box center [569, 261] width 78 height 32
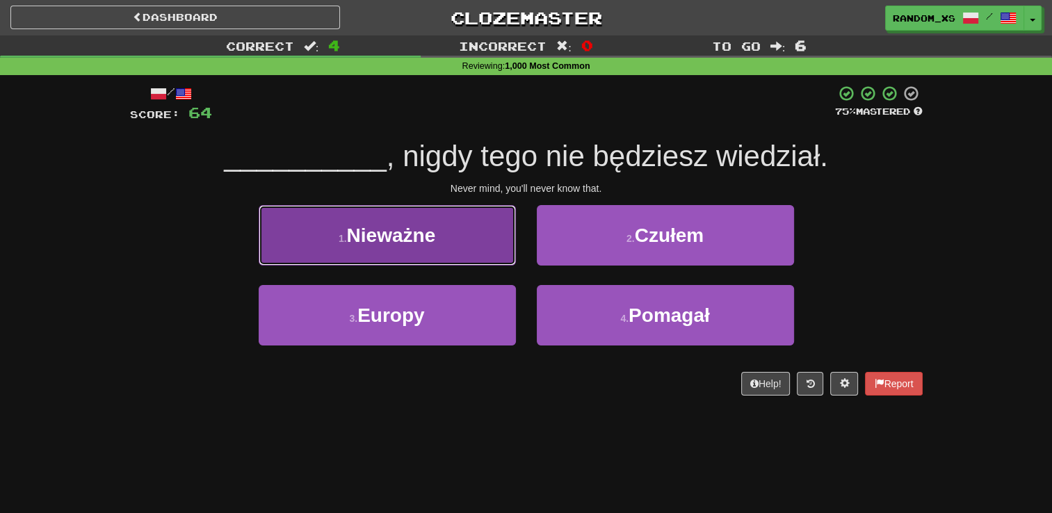
click at [492, 246] on button "1 . Nieważne" at bounding box center [387, 235] width 257 height 60
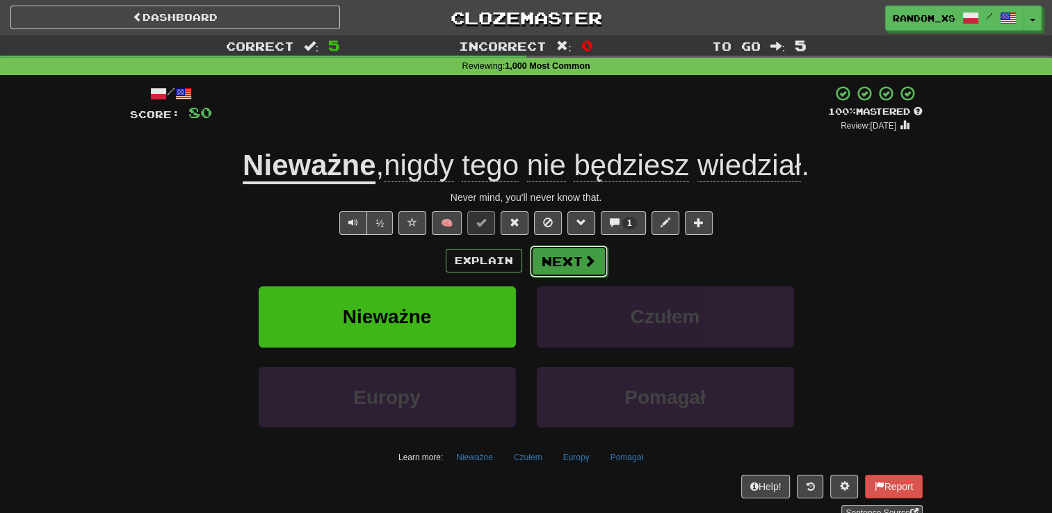
click at [579, 268] on button "Next" at bounding box center [569, 261] width 78 height 32
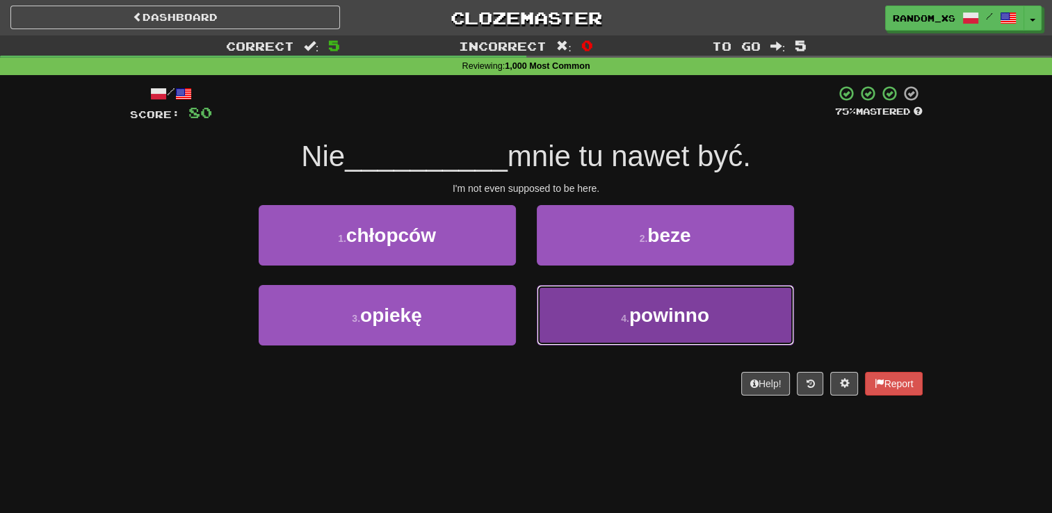
click at [583, 314] on button "4 . powinno" at bounding box center [665, 315] width 257 height 60
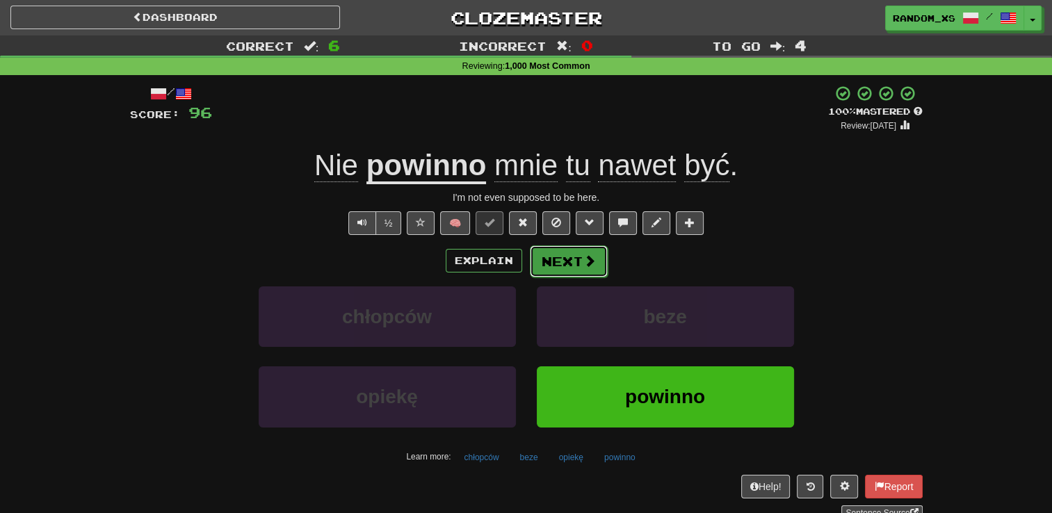
click at [567, 260] on button "Next" at bounding box center [569, 261] width 78 height 32
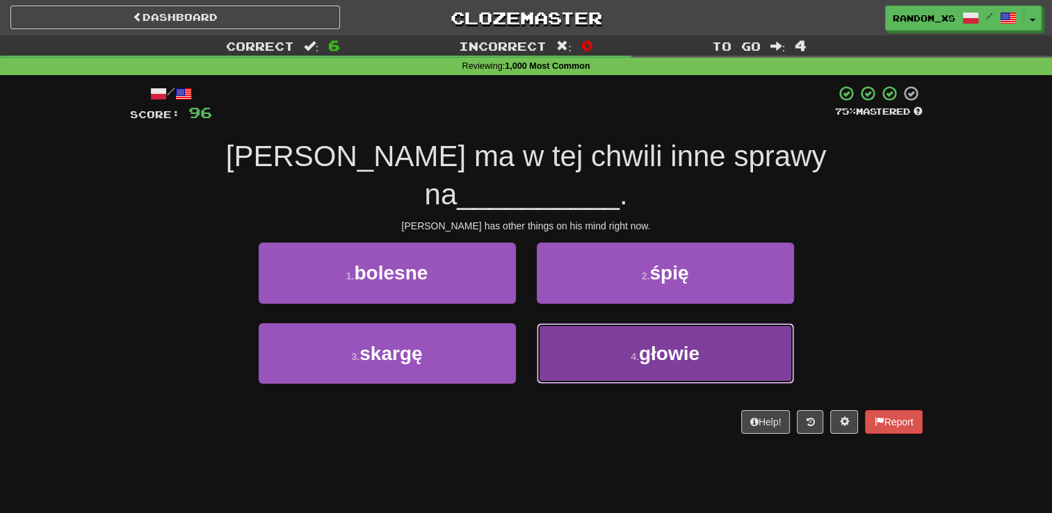
click at [601, 324] on button "4 . głowie" at bounding box center [665, 353] width 257 height 60
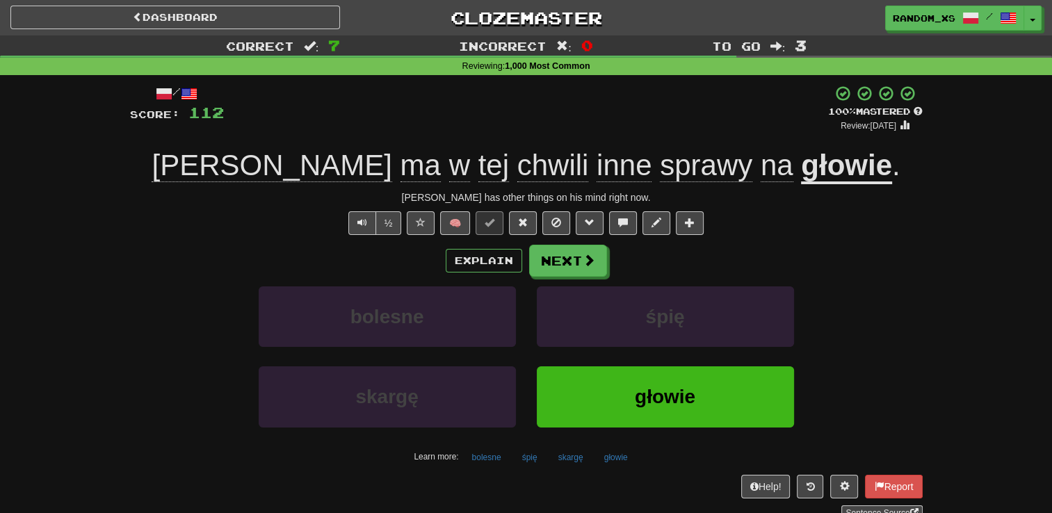
click at [462, 179] on div "Tom ma w tej chwili inne sprawy na głowie ." at bounding box center [526, 166] width 793 height 38
click at [517, 179] on span "chwili" at bounding box center [553, 165] width 72 height 33
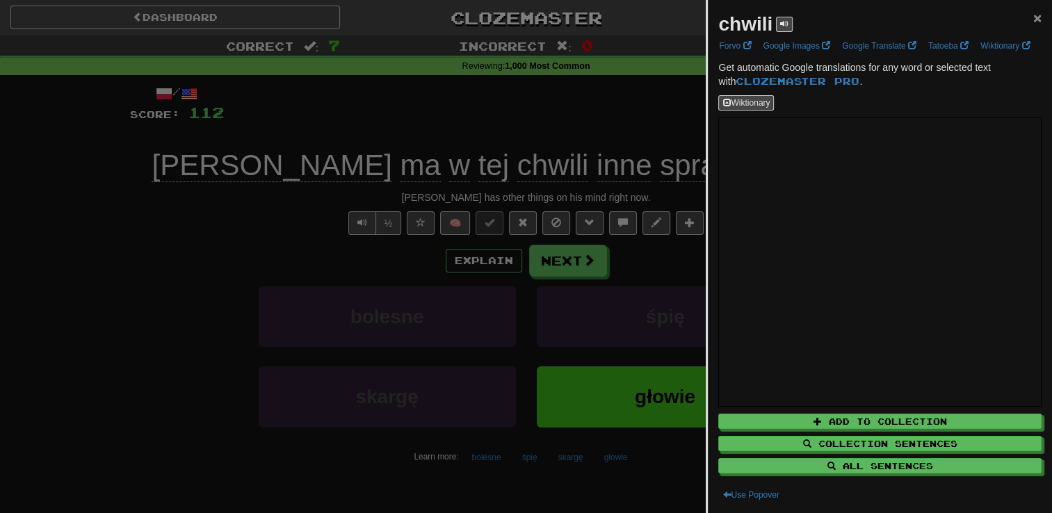
click at [1033, 19] on span "×" at bounding box center [1037, 18] width 8 height 16
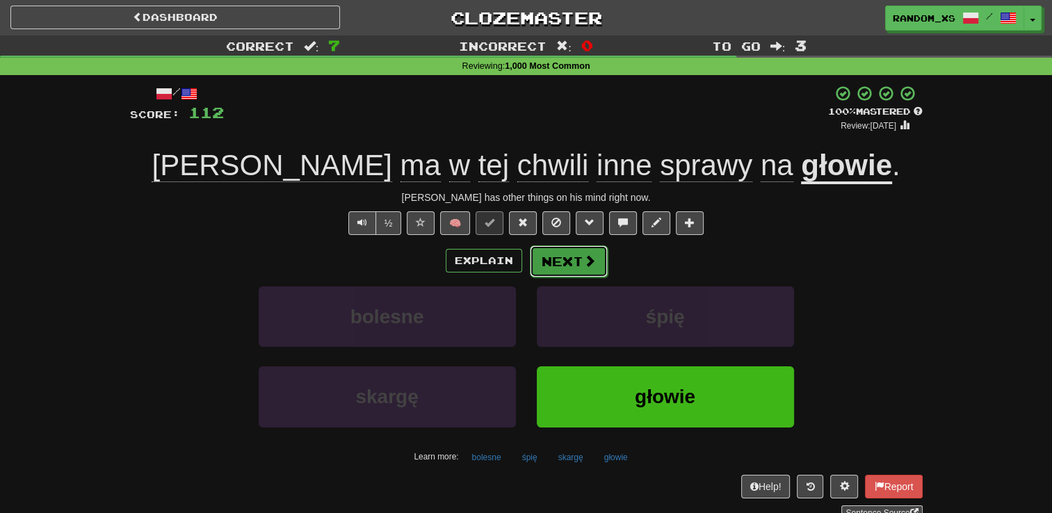
click at [571, 268] on button "Next" at bounding box center [569, 261] width 78 height 32
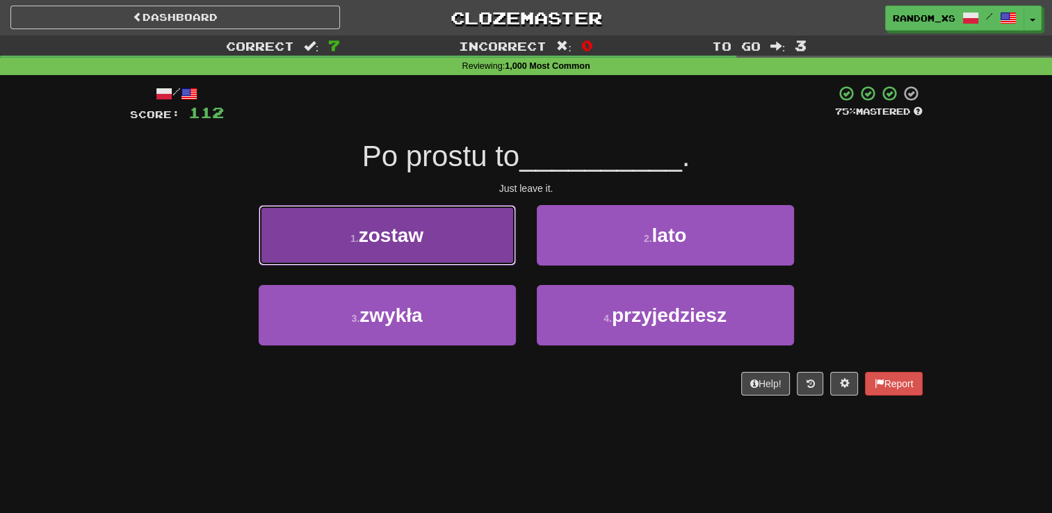
click at [480, 246] on button "1 . zostaw" at bounding box center [387, 235] width 257 height 60
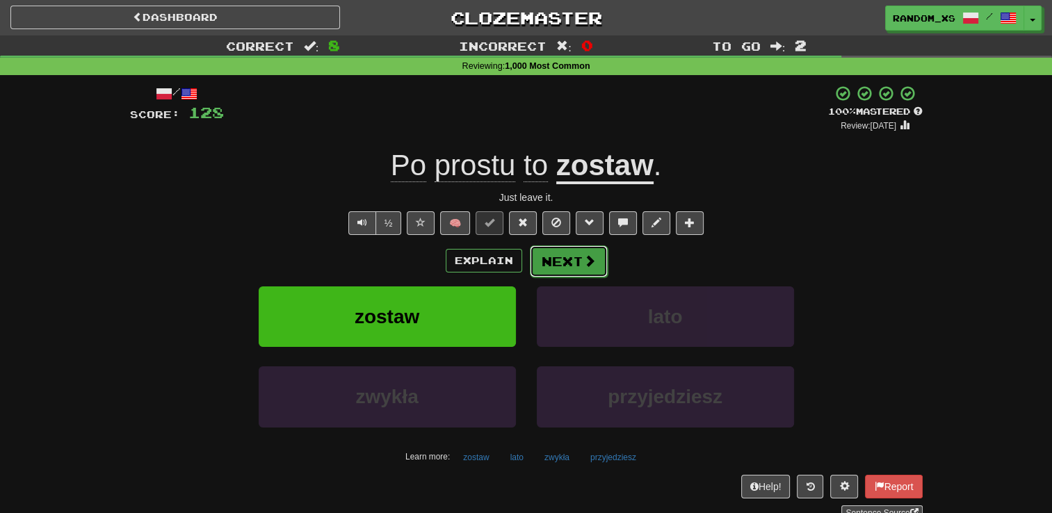
click at [585, 266] on span at bounding box center [589, 260] width 13 height 13
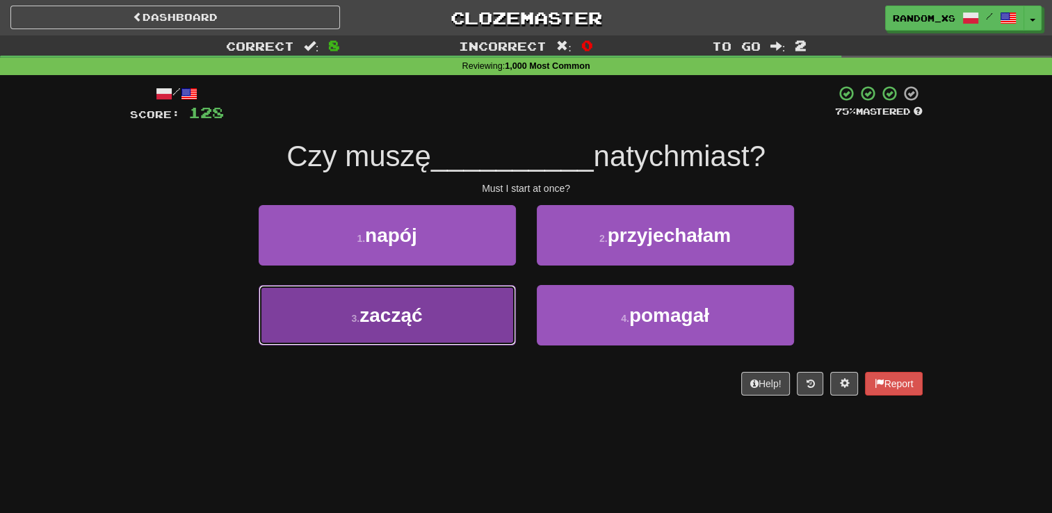
click at [502, 309] on button "3 . zacząć" at bounding box center [387, 315] width 257 height 60
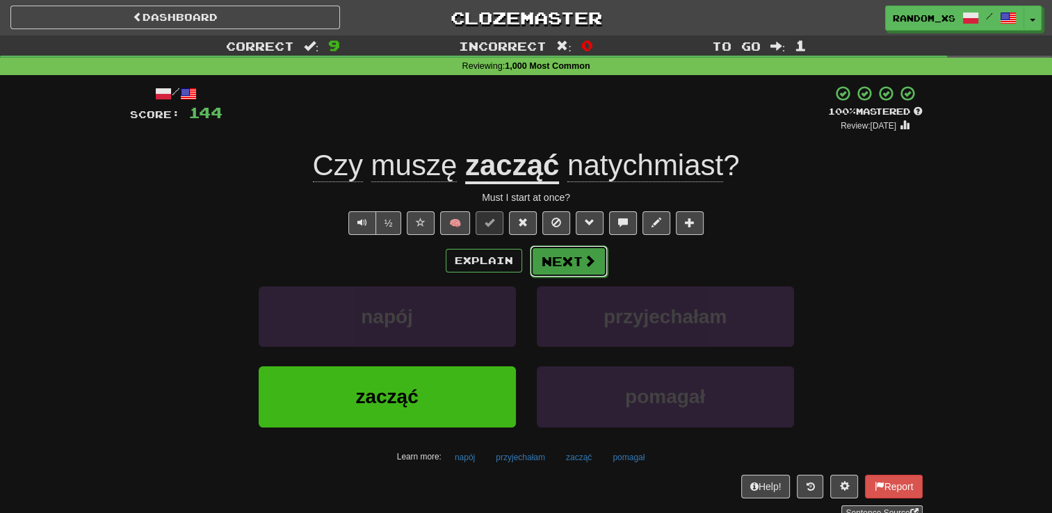
click at [545, 267] on button "Next" at bounding box center [569, 261] width 78 height 32
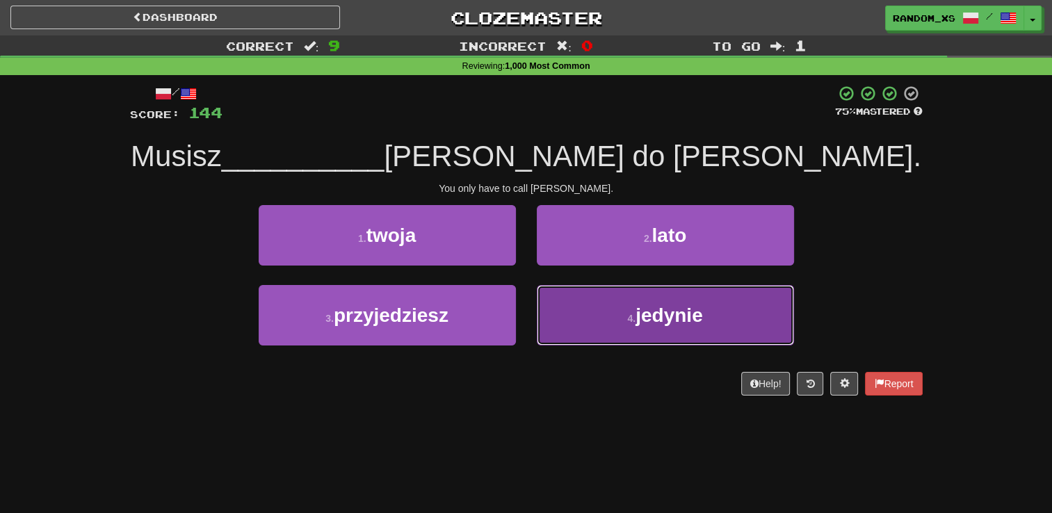
click at [579, 334] on button "4 . jedynie" at bounding box center [665, 315] width 257 height 60
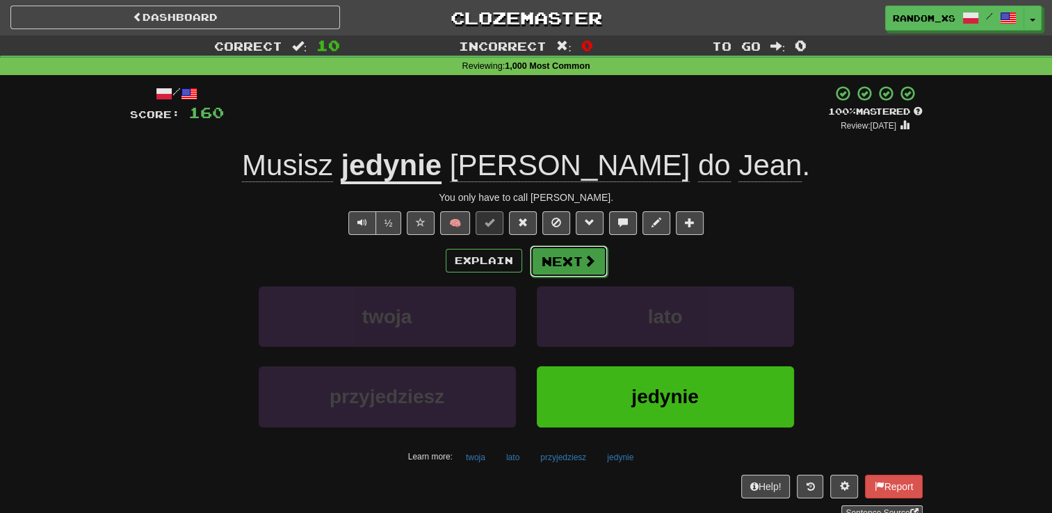
click at [583, 261] on span at bounding box center [589, 260] width 13 height 13
